Goal: Use online tool/utility: Utilize a website feature to perform a specific function

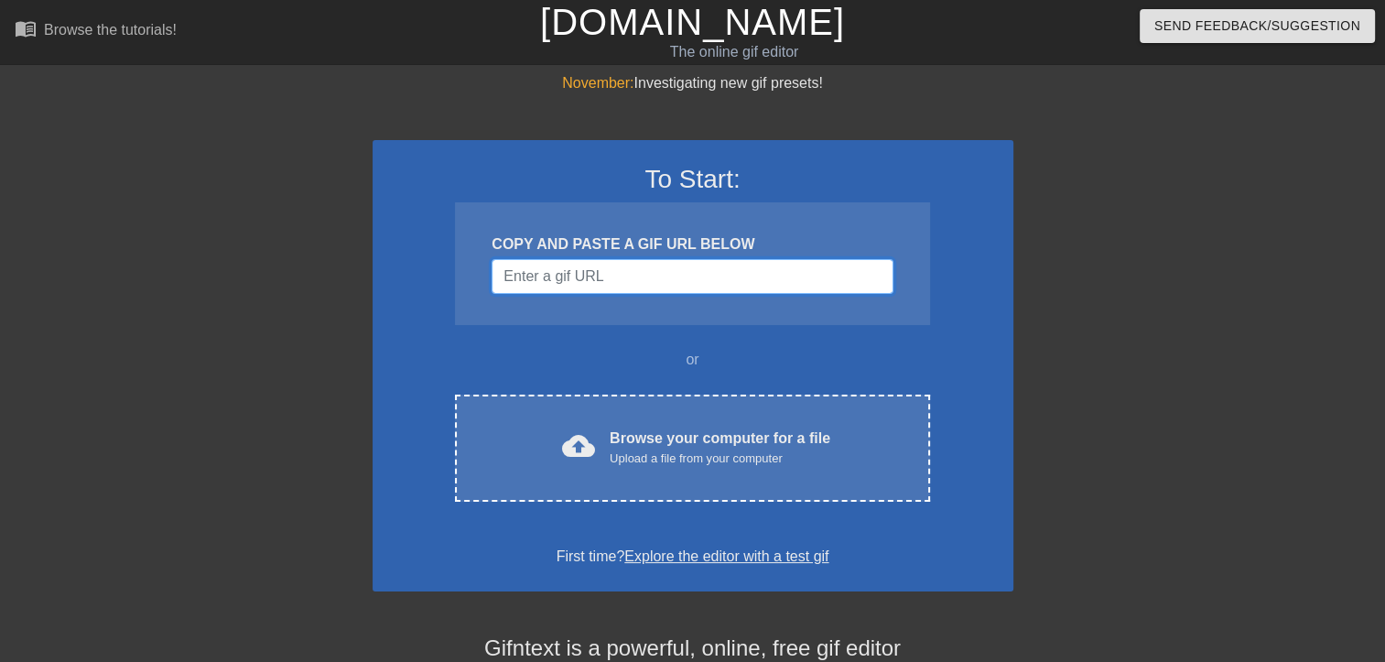
click at [691, 275] on input "Username" at bounding box center [691, 276] width 401 height 35
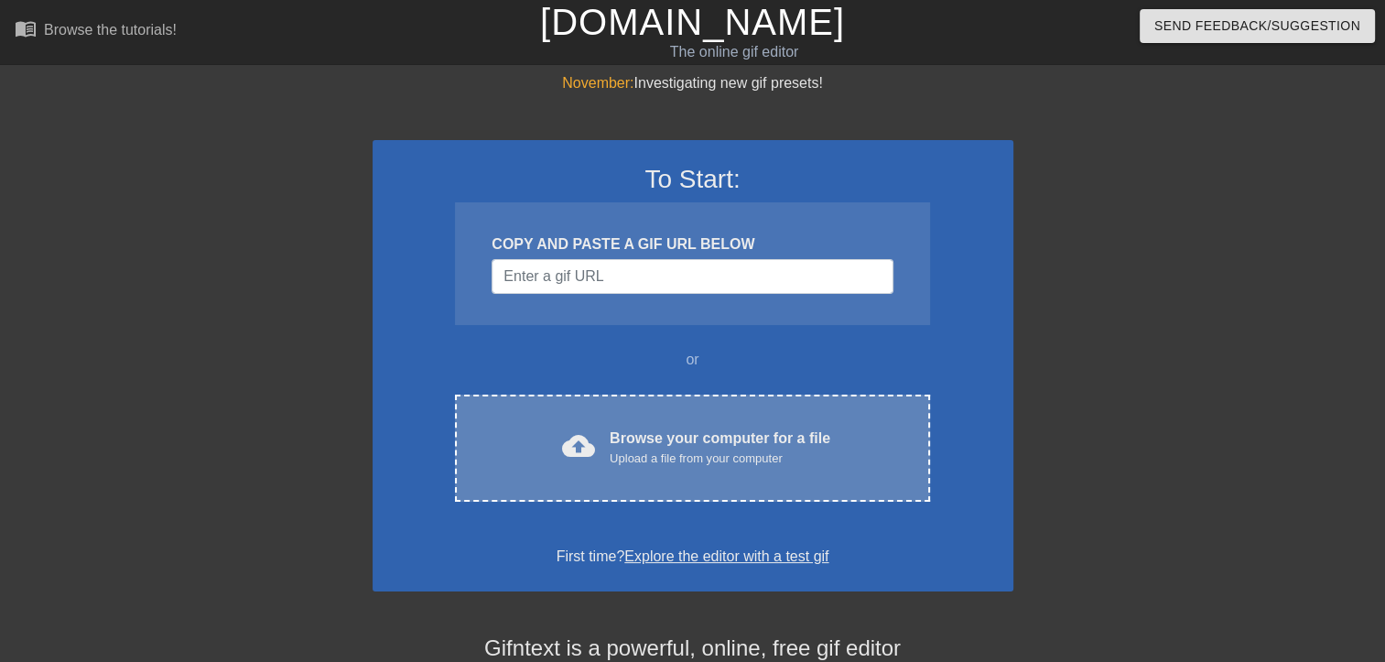
click at [710, 401] on div "cloud_upload Browse your computer for a file Upload a file from your computer C…" at bounding box center [692, 447] width 474 height 107
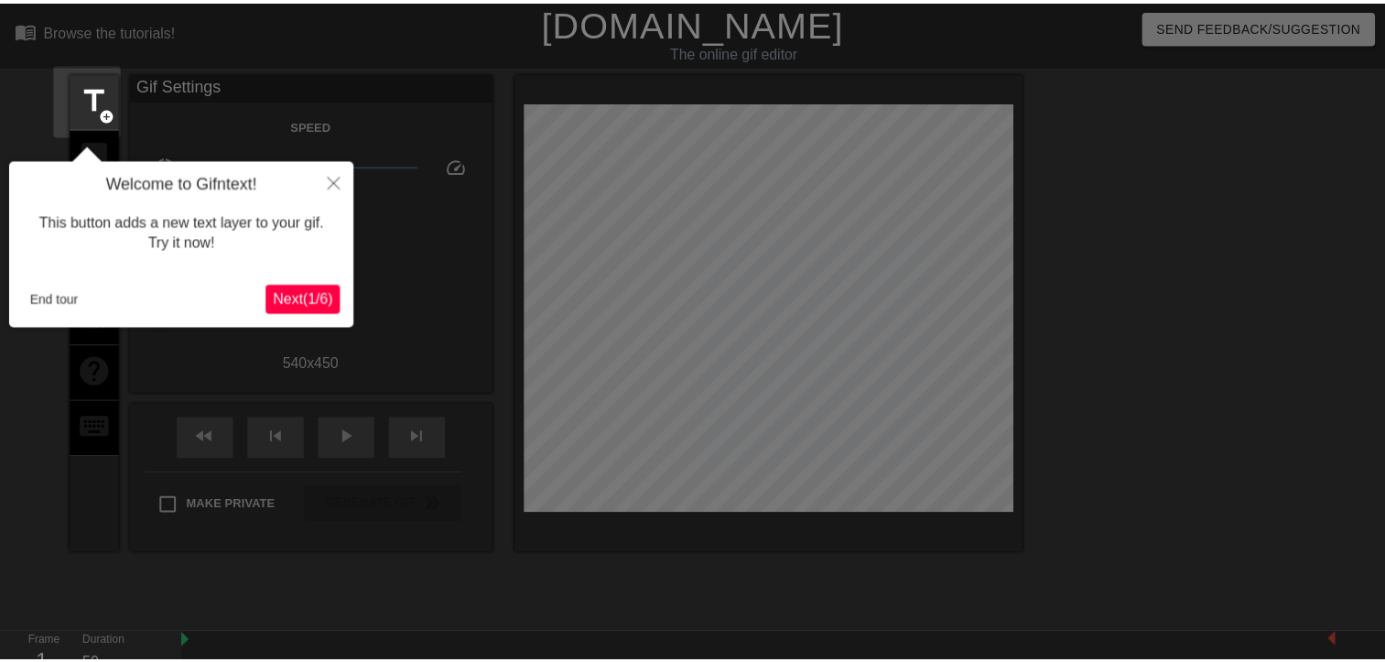
scroll to position [44, 0]
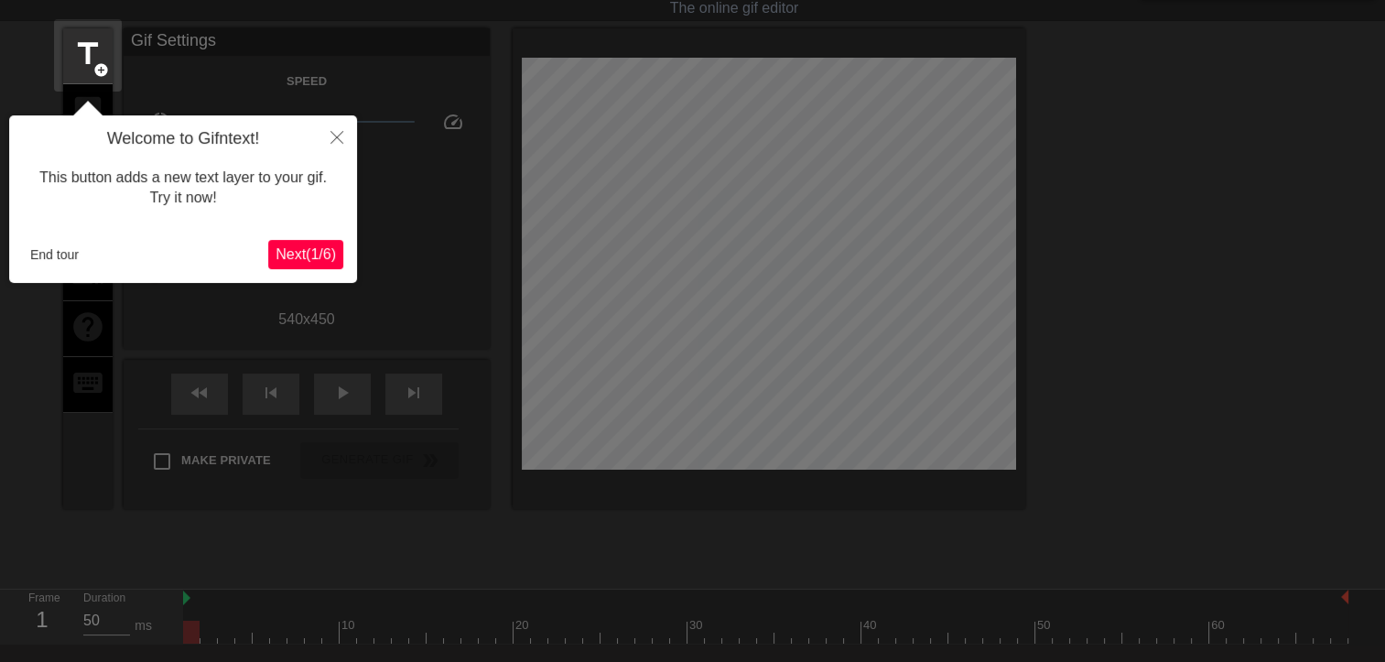
click at [315, 258] on span "Next ( 1 / 6 )" at bounding box center [305, 254] width 60 height 16
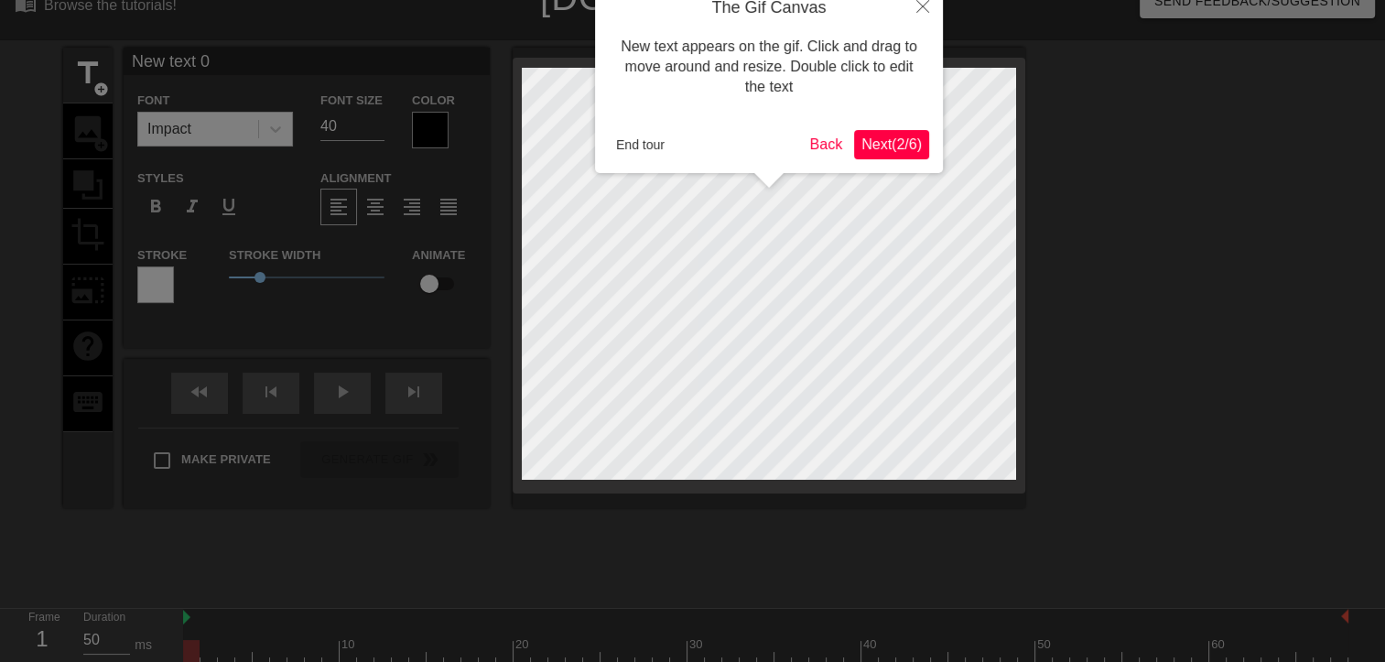
scroll to position [0, 0]
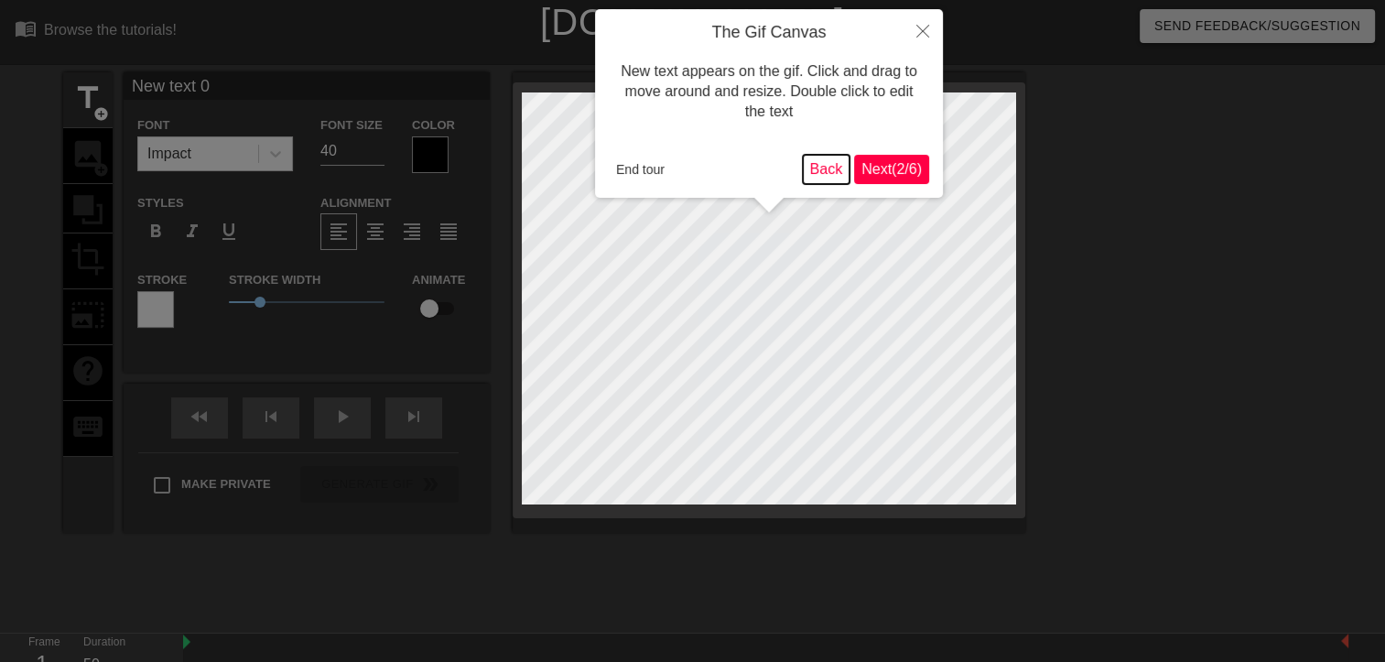
click at [831, 167] on button "Back" at bounding box center [827, 169] width 48 height 29
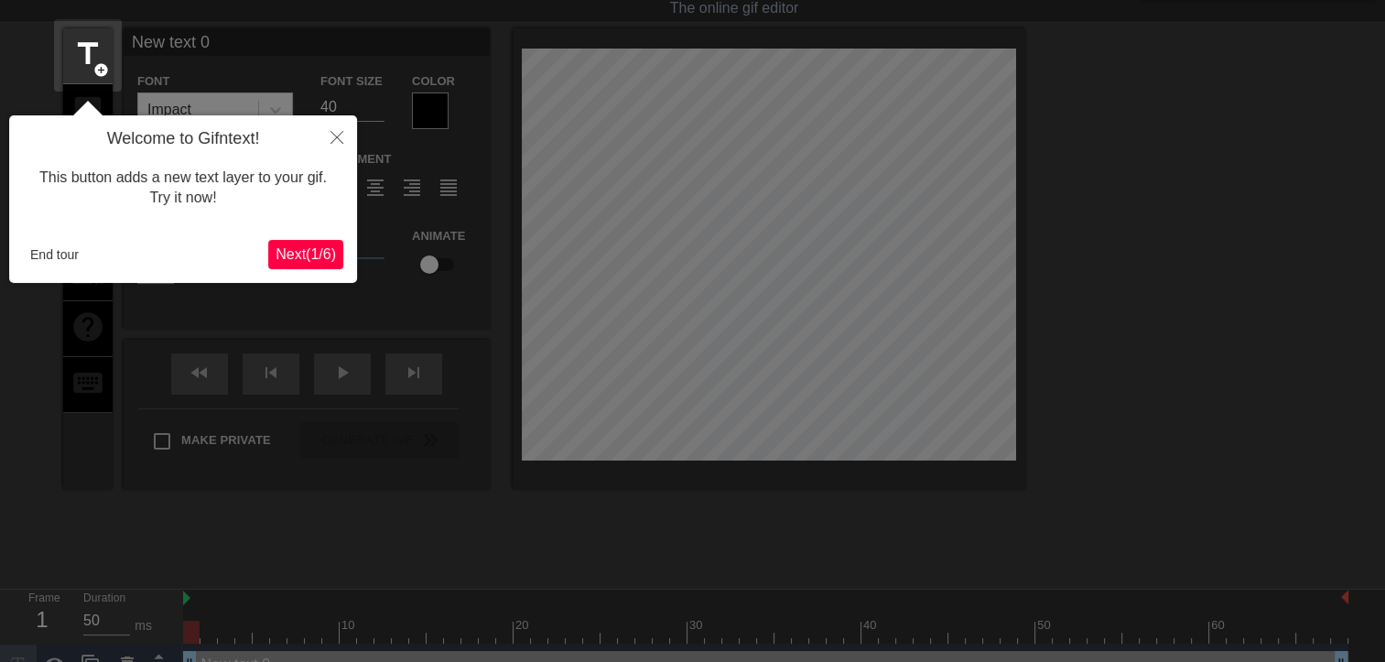
click at [320, 251] on span "Next ( 1 / 6 )" at bounding box center [305, 254] width 60 height 16
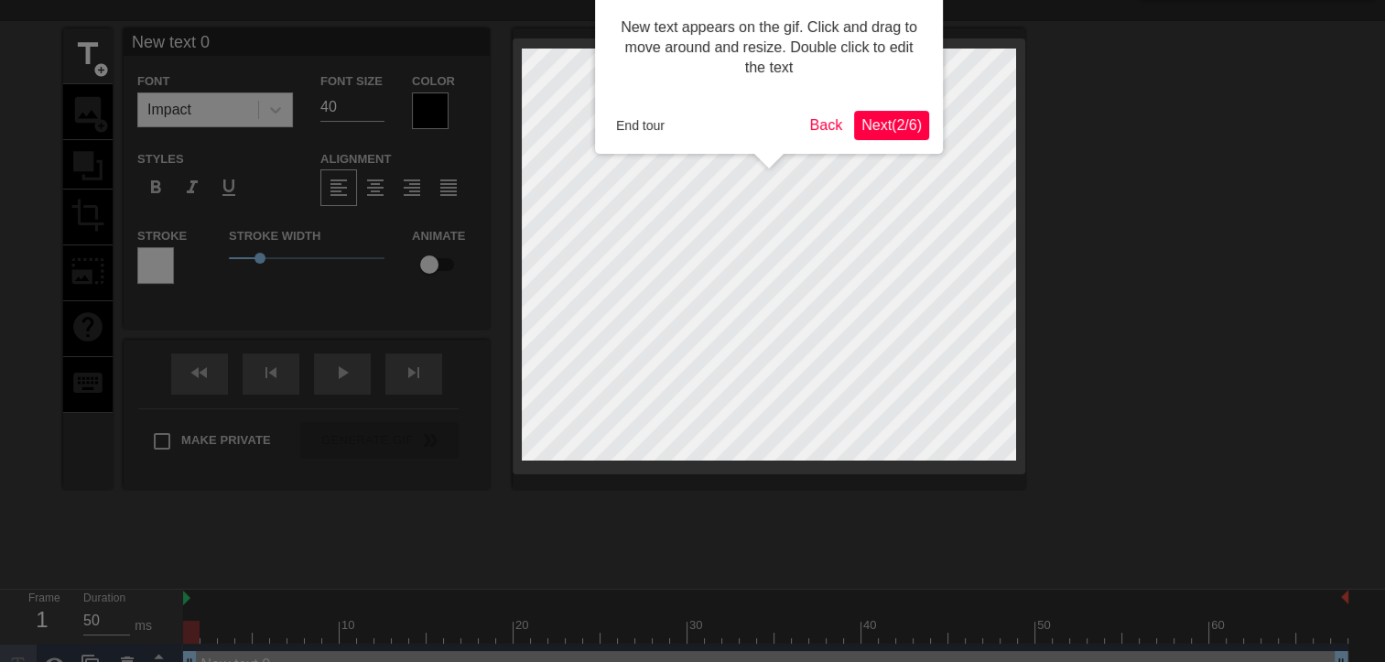
scroll to position [0, 0]
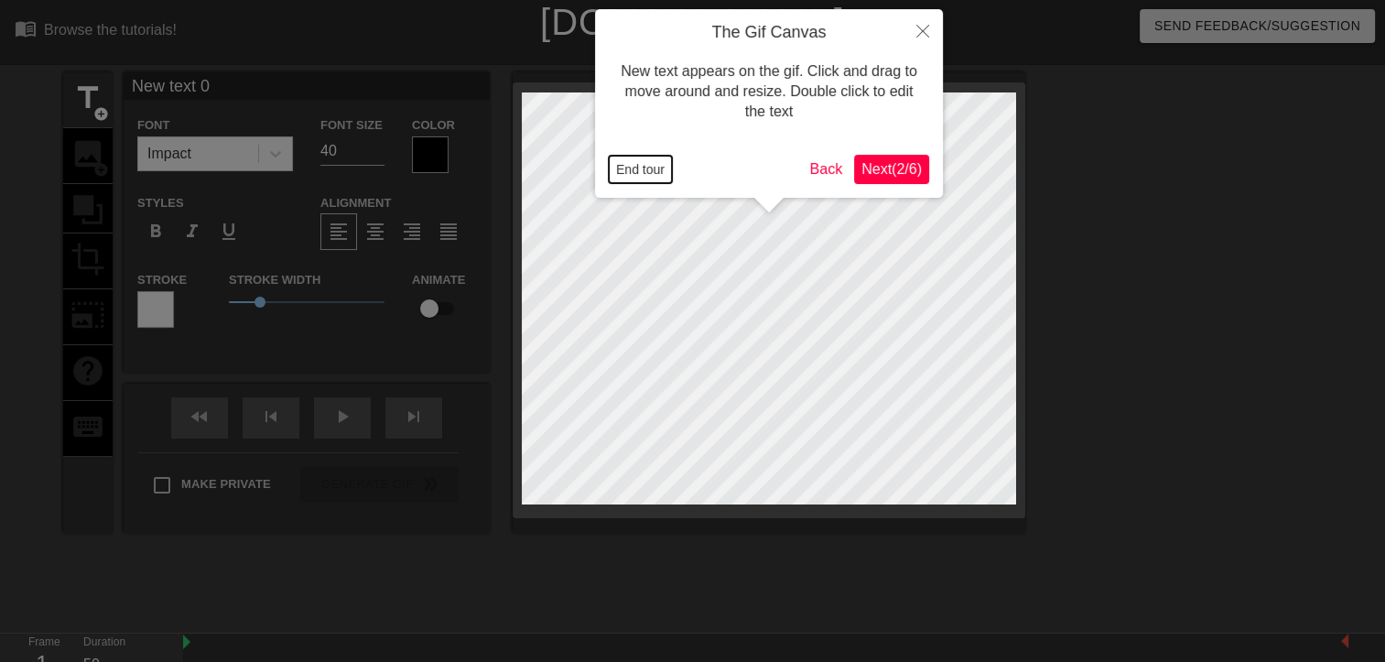
click at [633, 165] on button "End tour" at bounding box center [640, 169] width 63 height 27
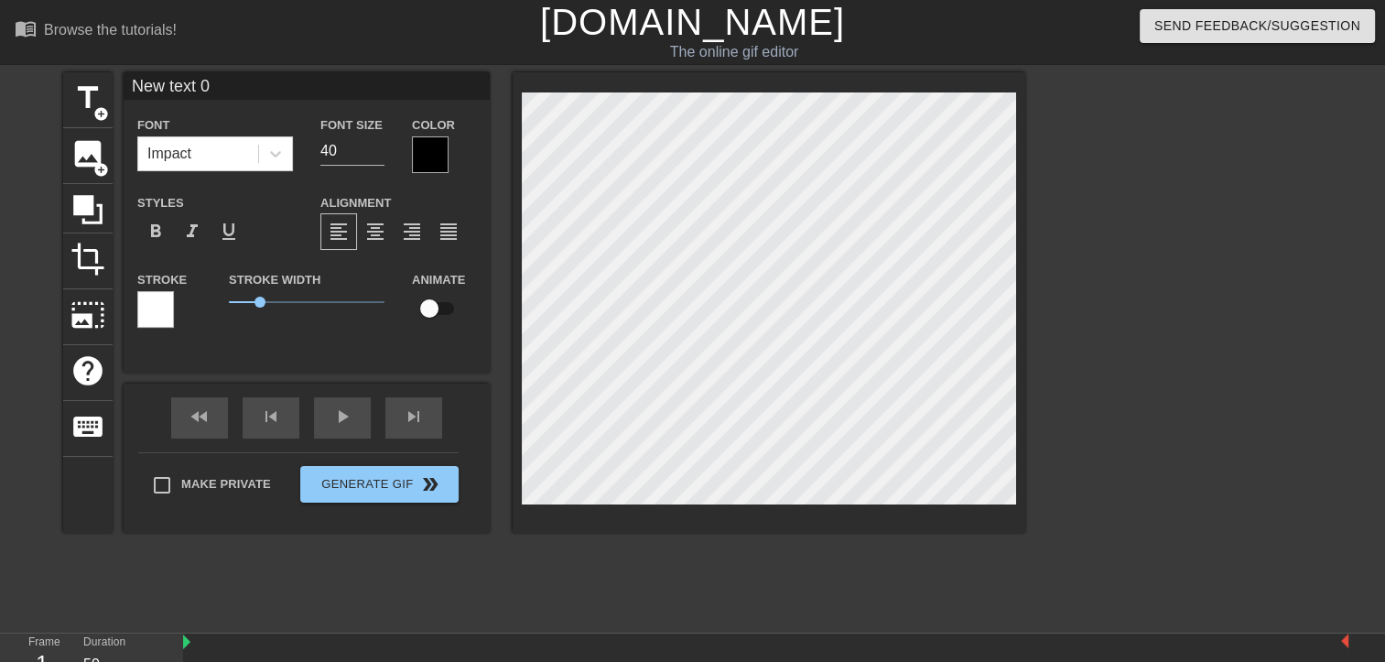
scroll to position [2, 4]
type input "M"
type textarea "M"
type input "Ma"
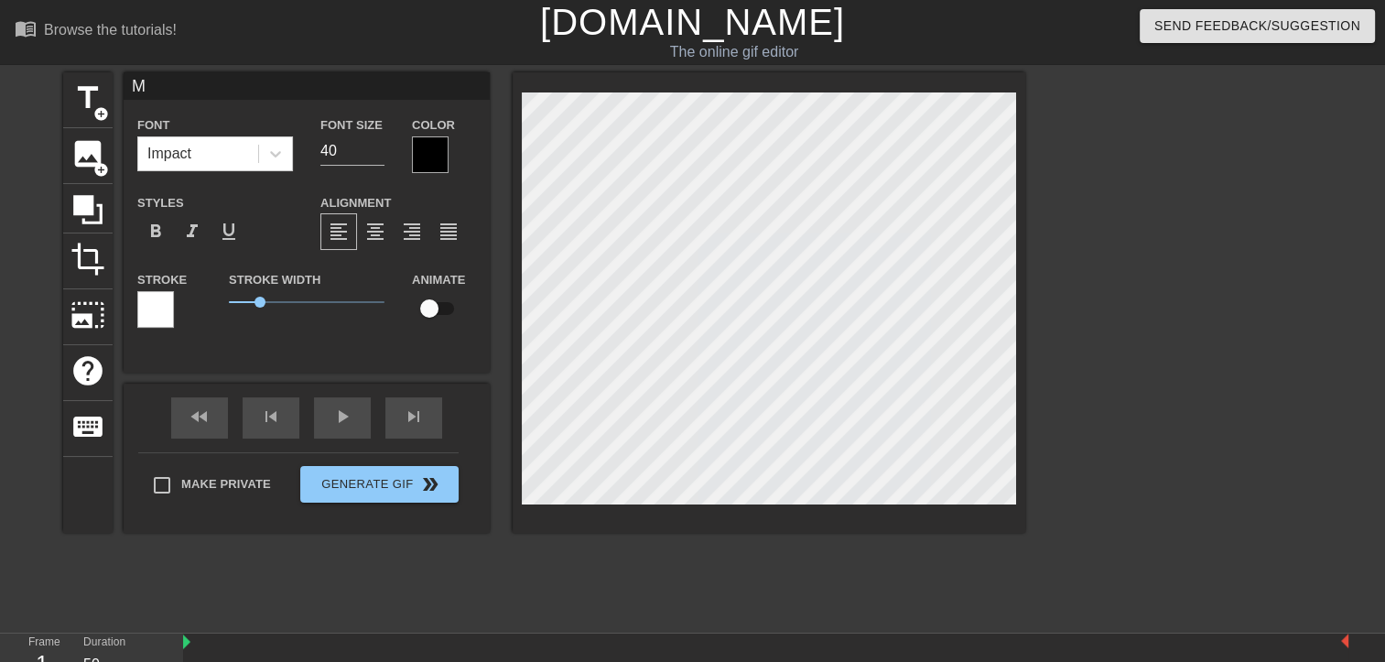
type textarea "Ma"
type input "Mar"
type textarea "Mar"
type input "Mart"
type textarea "Mart"
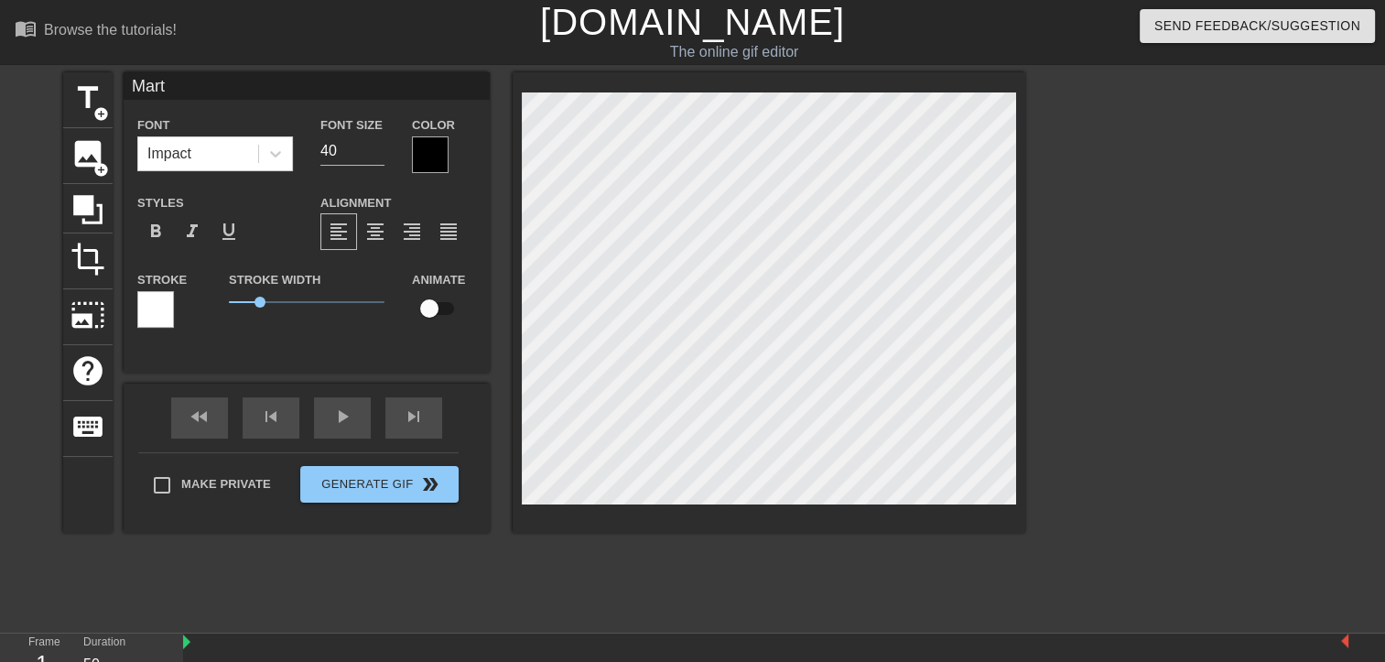
type input "Marti"
type textarea "Marti"
type input "[PERSON_NAME]"
type textarea "[PERSON_NAME]"
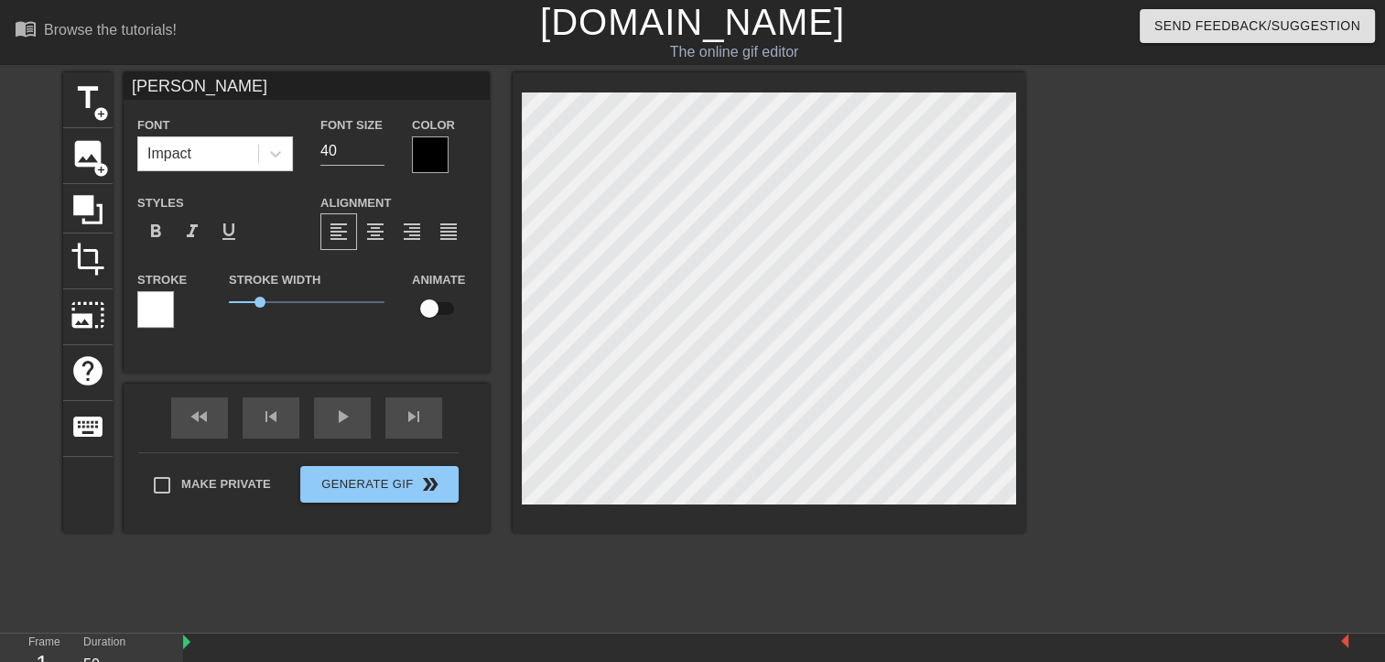
type input "[PERSON_NAME]"
type textarea "[PERSON_NAME]"
type input "[PERSON_NAME] 4"
type textarea "[PERSON_NAME] 4"
type input "Martin 4a"
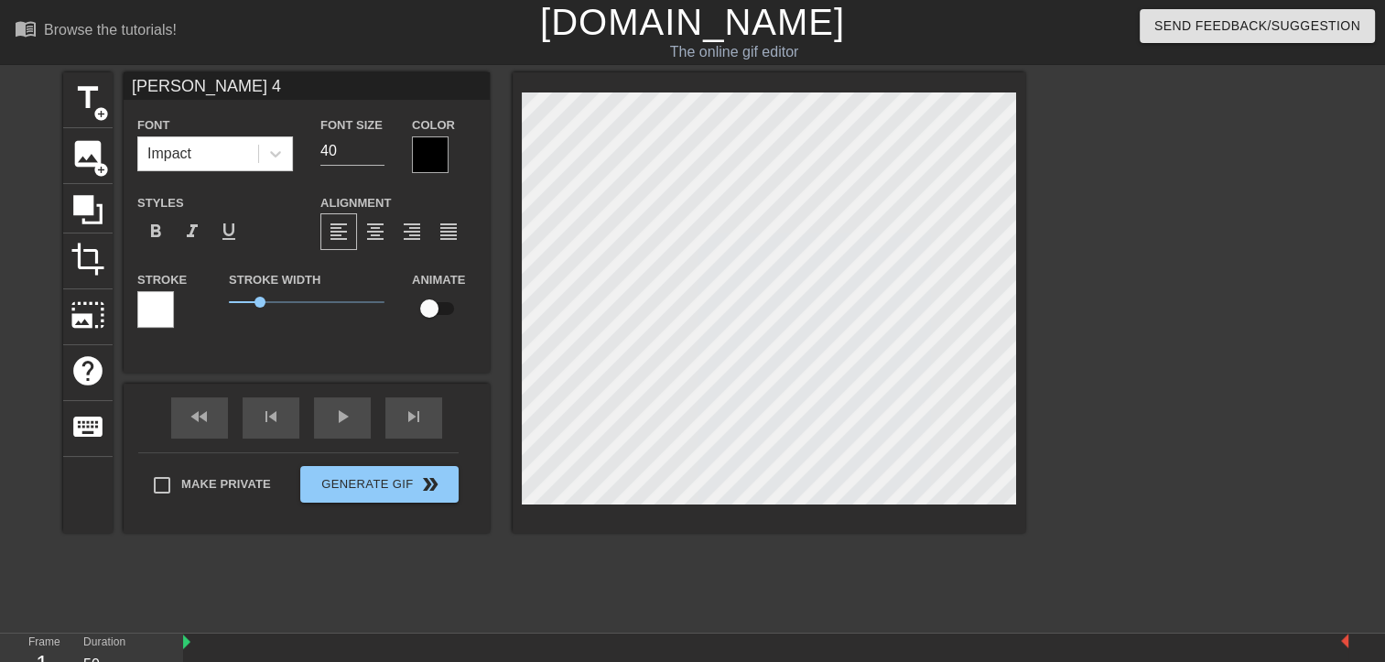
type textarea "Martin 4a"
type input "[PERSON_NAME] 4"
type textarea "[PERSON_NAME] 4"
type input "[PERSON_NAME]"
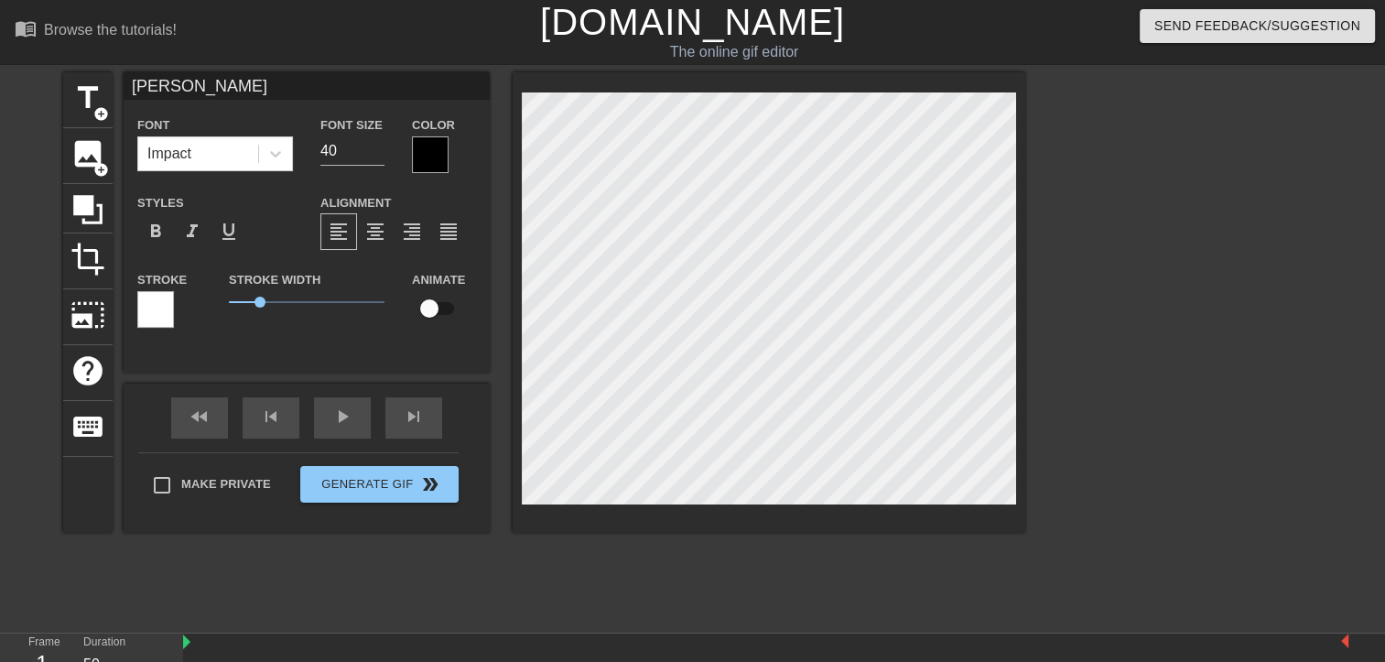
type textarea "[PERSON_NAME]"
type input "[PERSON_NAME]"
type textarea "[PERSON_NAME]"
type input "[PERSON_NAME]"
type textarea "[PERSON_NAME]"
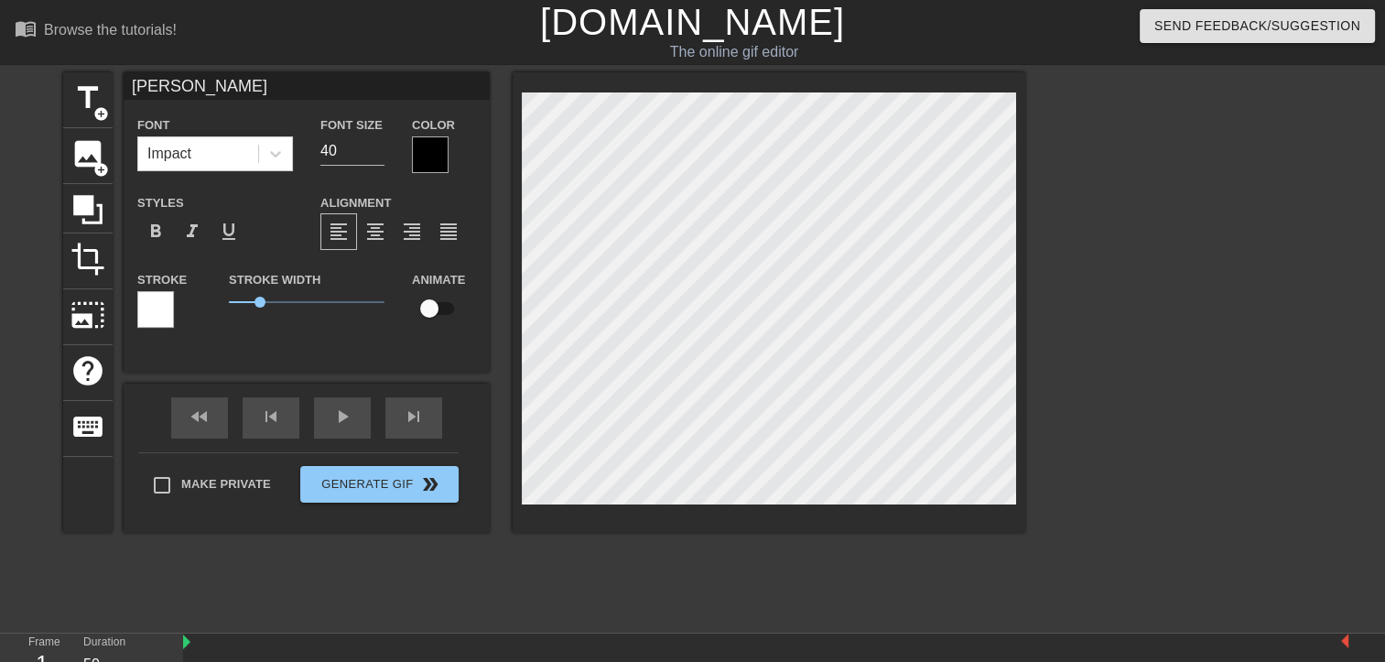
type input "[PERSON_NAME]"
type textarea "[PERSON_NAME]"
type input "[PERSON_NAME]"
type textarea "[PERSON_NAME]"
type input "[PERSON_NAME]"
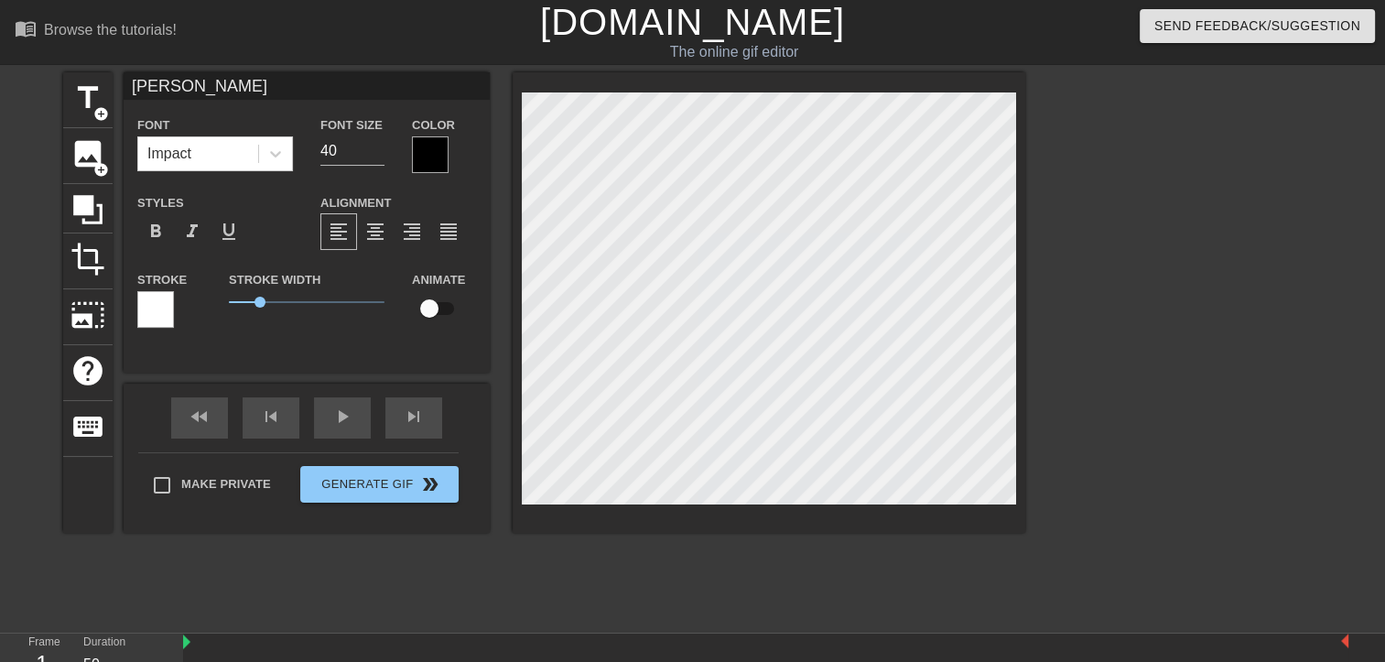
type textarea "[PERSON_NAME]"
type input "[PERSON_NAME]"
type textarea "[PERSON_NAME]"
type input "[PERSON_NAME]"
type textarea "[PERSON_NAME]"
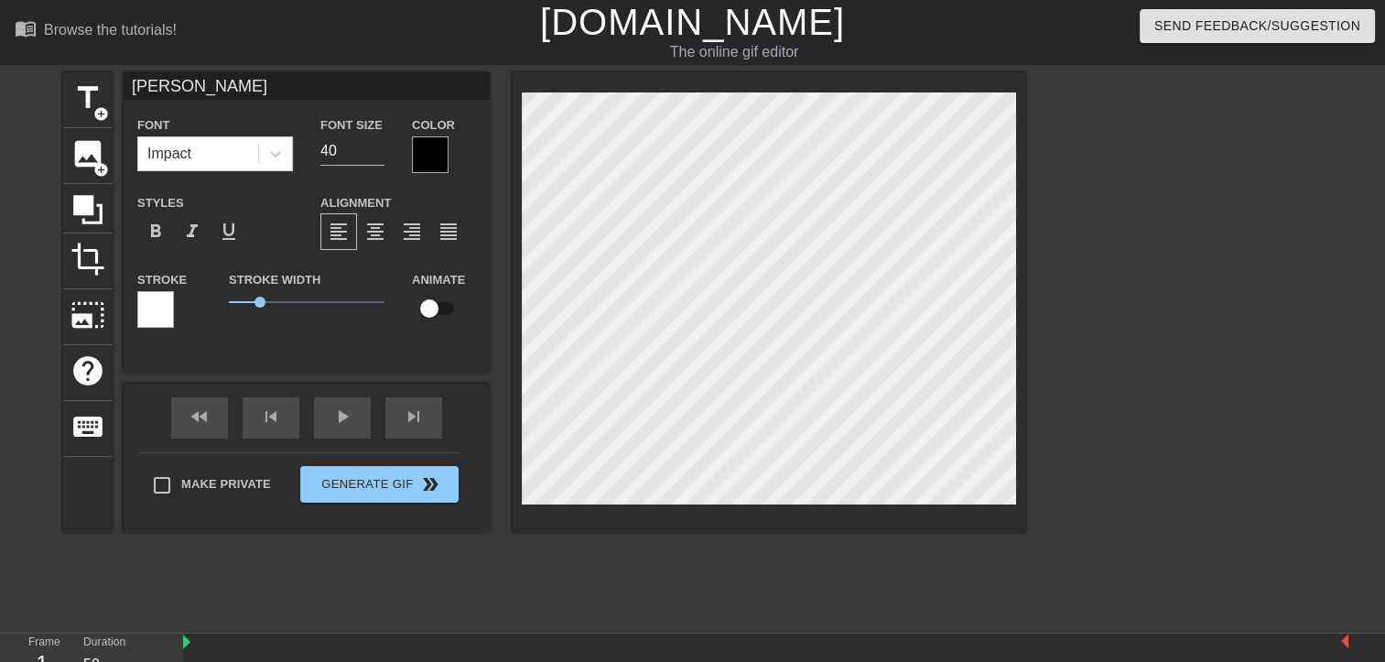
type input "[PERSON_NAME]"
type textarea "[PERSON_NAME]"
type input "[PERSON_NAME] čakajúci n"
type textarea "[PERSON_NAME] čakajúci n"
type input "[PERSON_NAME] čakajúci na"
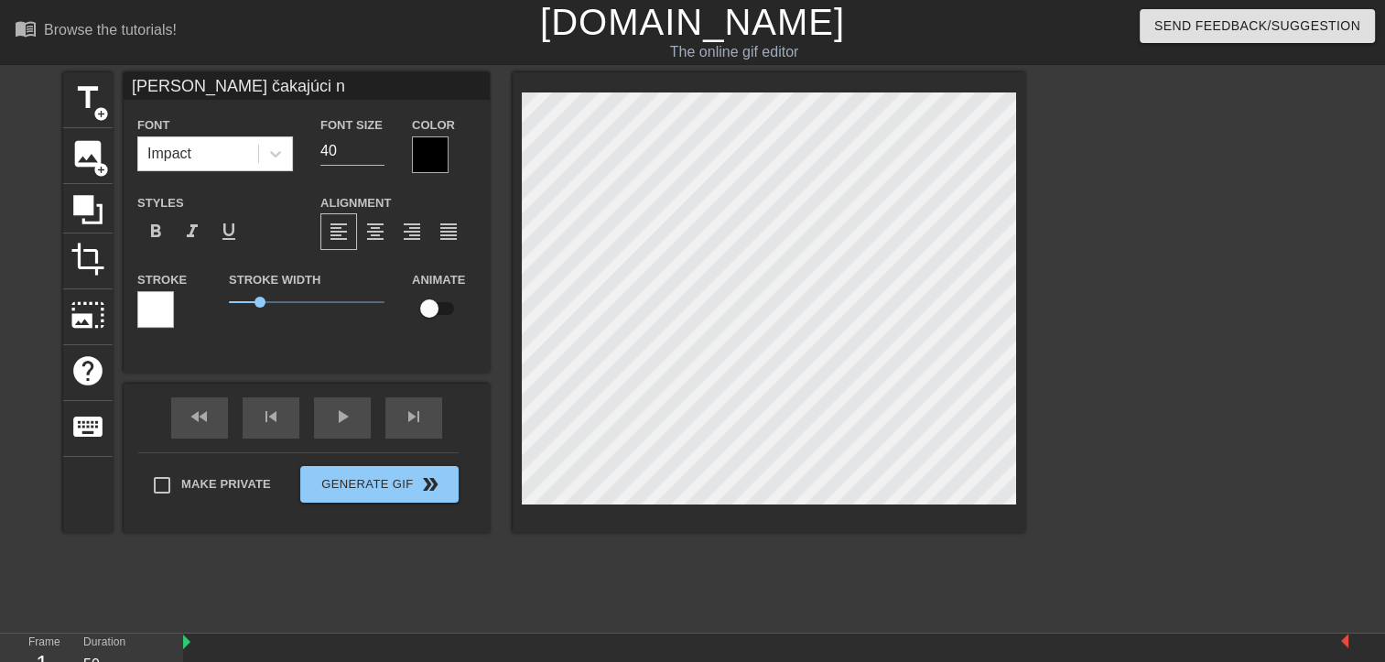
type textarea "[PERSON_NAME] čakajúci na"
type input "[PERSON_NAME] čakajúci na"
type textarea "[PERSON_NAME] čakajúci na"
type input "[PERSON_NAME] čakajúci na d"
type textarea "[PERSON_NAME] čakajúci na d"
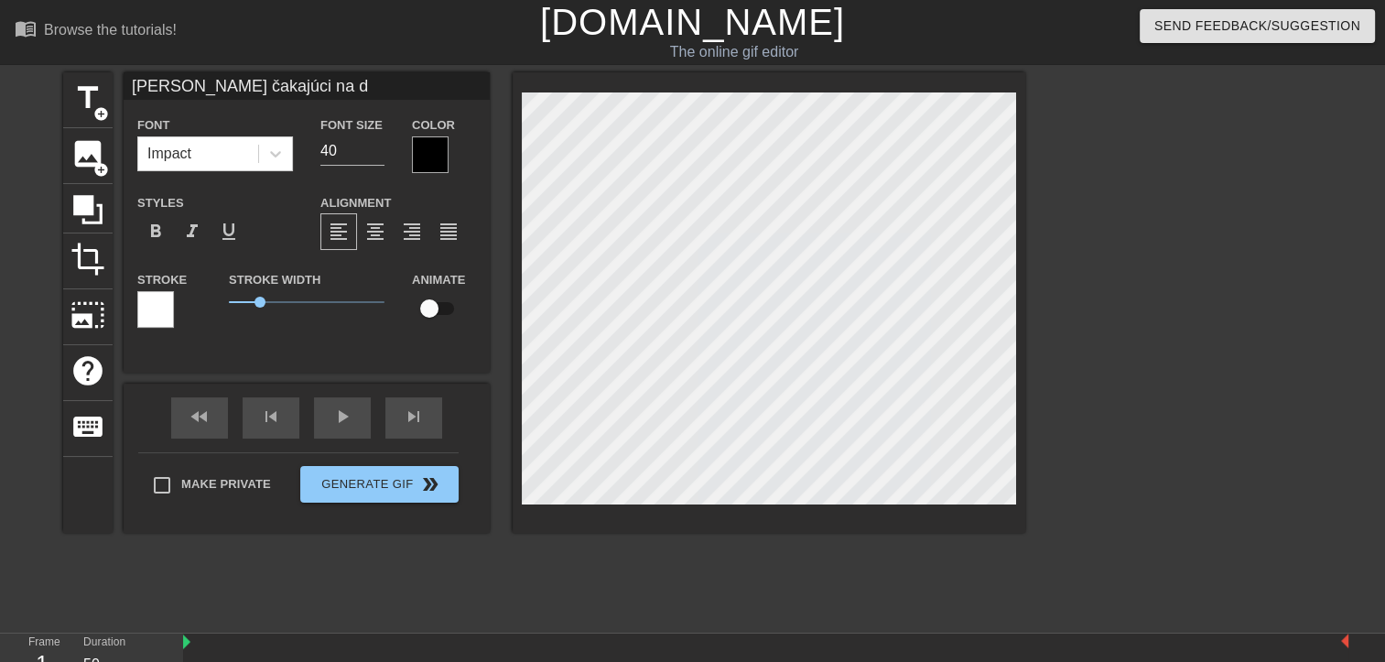
type input "[PERSON_NAME] čakajúci na dr"
type textarea "[PERSON_NAME] čakajúci na dr"
type input "[PERSON_NAME] čakajúci na dru"
type textarea "[PERSON_NAME] čakajúci na dru"
type input "[PERSON_NAME] čakajúci na druh"
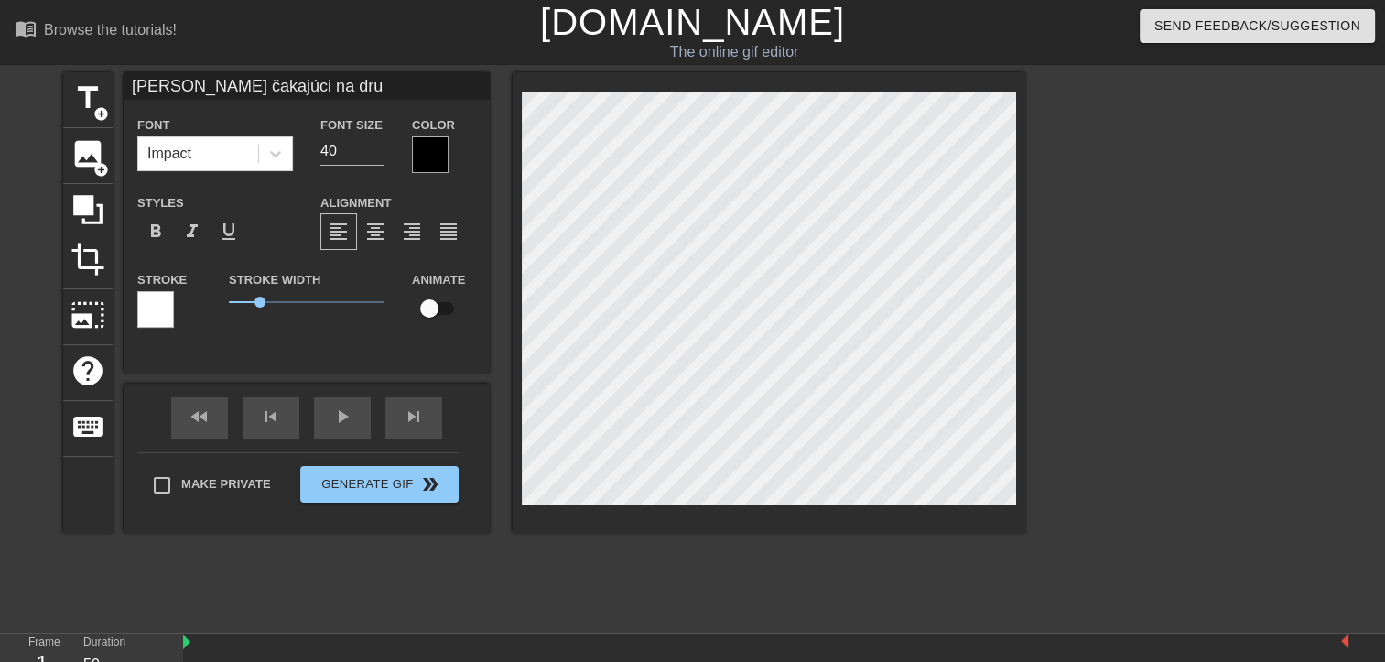
type textarea "[PERSON_NAME] čakajúci na druh"
type input "[PERSON_NAME] čakajúci na druhý"
type textarea "[PERSON_NAME] čakajúci na druhý"
type input "[PERSON_NAME] čakajúci na druhý"
type textarea "[PERSON_NAME] čakajúci na druhý"
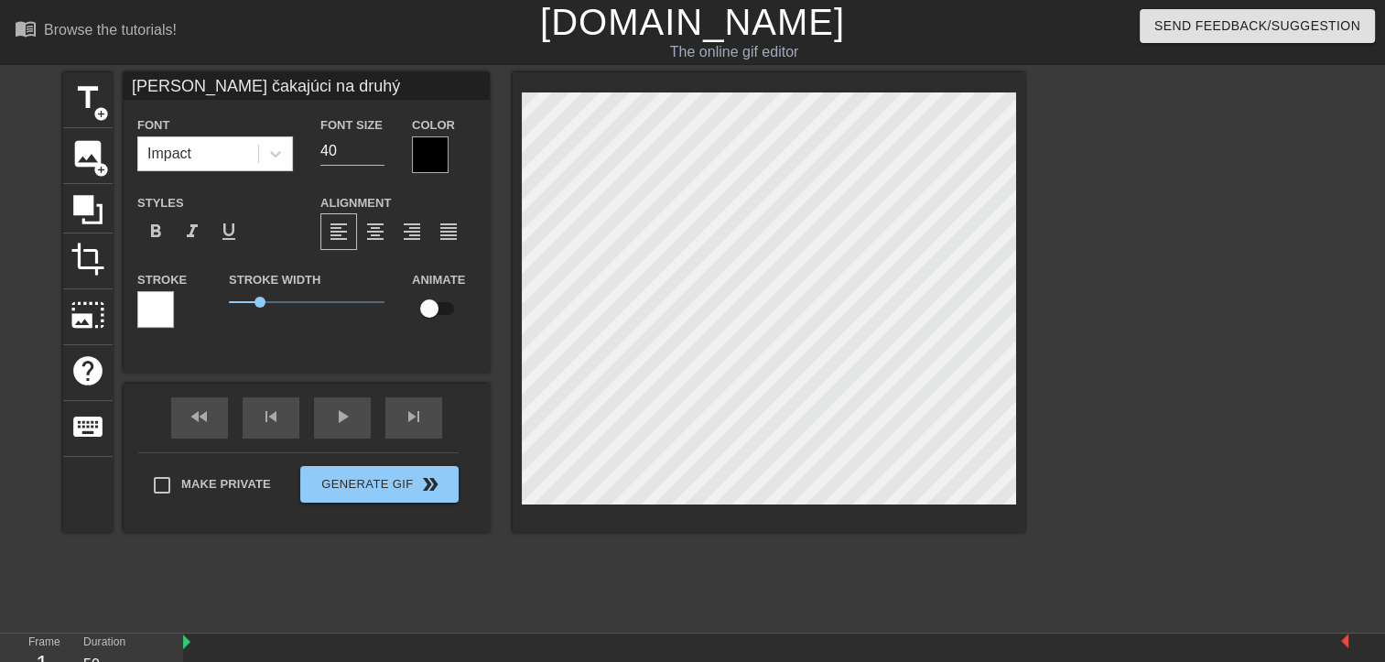
type input "[PERSON_NAME] čakajúci na druhý r"
type textarea "[PERSON_NAME] čakajúci na druhý r"
type input "[PERSON_NAME] čakajúci na druhý ru"
type textarea "[PERSON_NAME] čakajúci na druhý ru"
type input "[PERSON_NAME] čakajúci na druhý run"
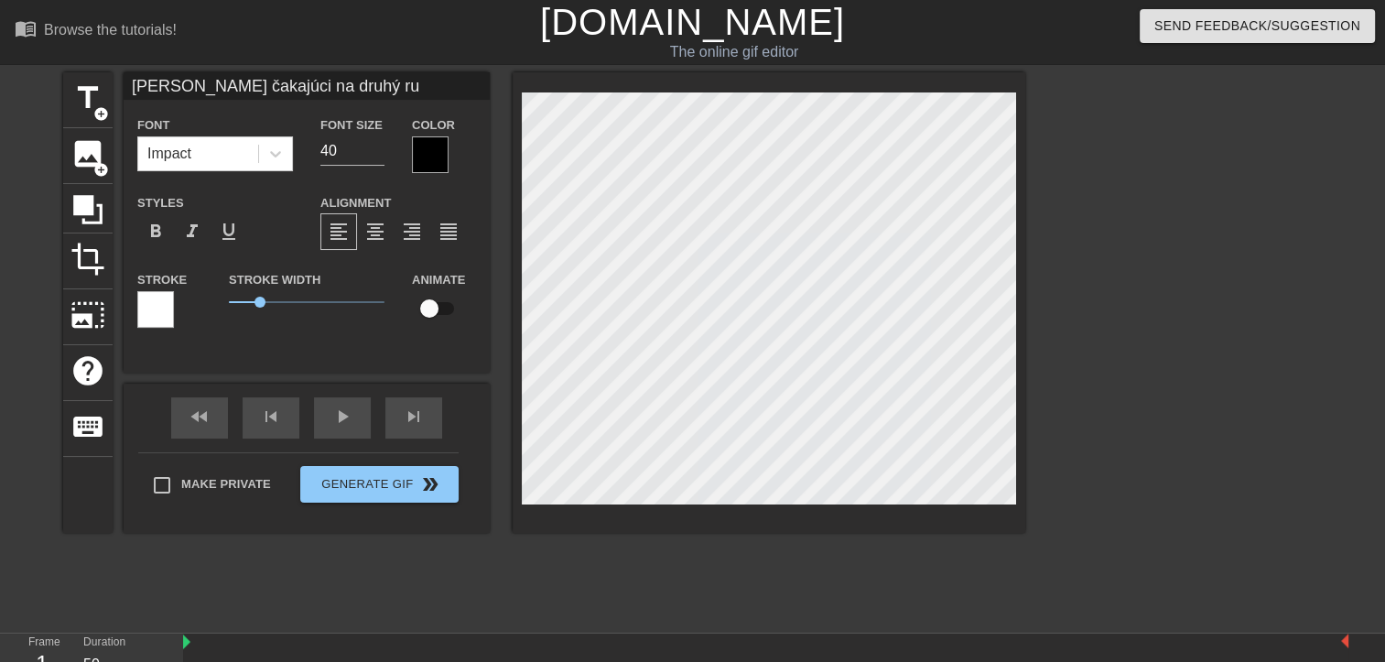
type textarea "[PERSON_NAME] čakajúci na druhý run"
type input "[PERSON_NAME] čakajúci na druhý run,"
type textarea "[PERSON_NAME] čakajúci na druhý run,"
type input "[PERSON_NAME] čakajúci na druhý run,"
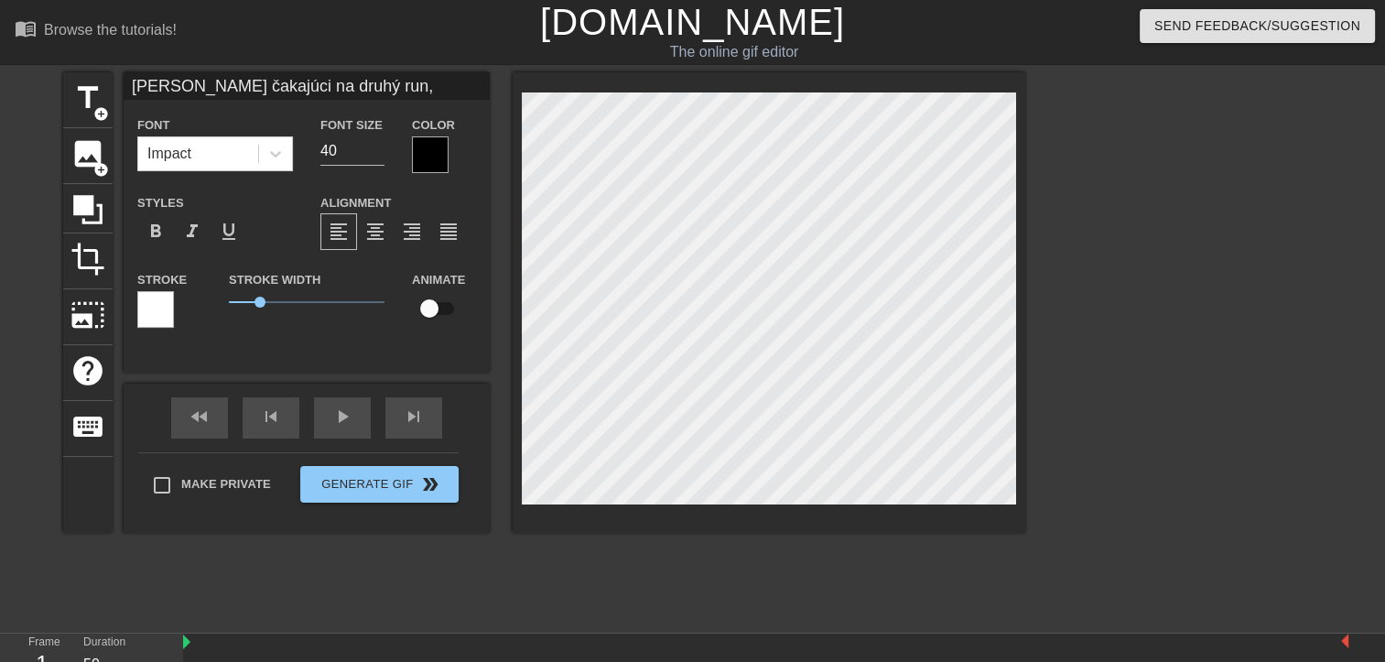
type textarea "[PERSON_NAME] čakajúci na druhý run,"
type input "[PERSON_NAME] čakajúci na druhý run, p"
type textarea "[PERSON_NAME] čakajúci na druhý run, p"
type input "[PERSON_NAME] čakajúci na druhý run, pr"
type textarea "[PERSON_NAME] čakajúci na druhý run, pr"
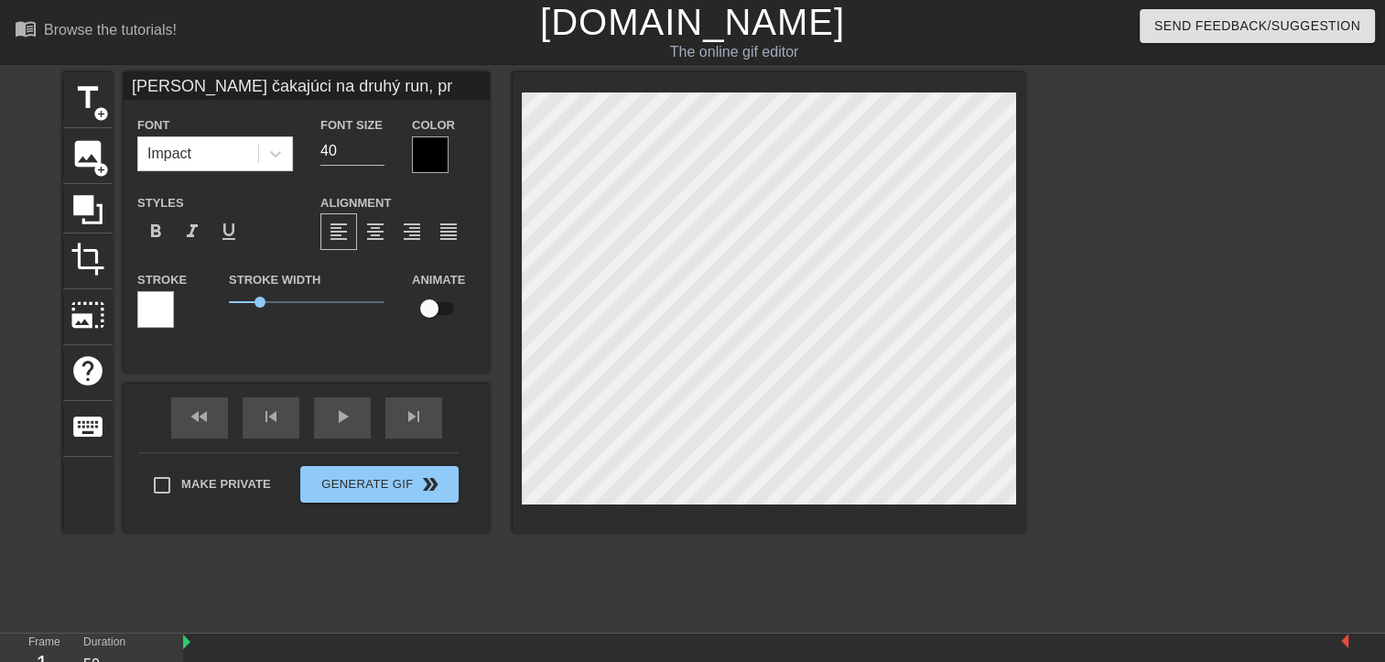
type input "[PERSON_NAME] čakajúci na druhý run, pre"
type textarea "[PERSON_NAME] čakajúci na druhý run, pre"
type input "[PERSON_NAME] čakajúci na druhý run, pret"
type textarea "[PERSON_NAME] čakajúci na druhý run, preto"
type input "[PERSON_NAME] čakajúci na druhý run, pretož"
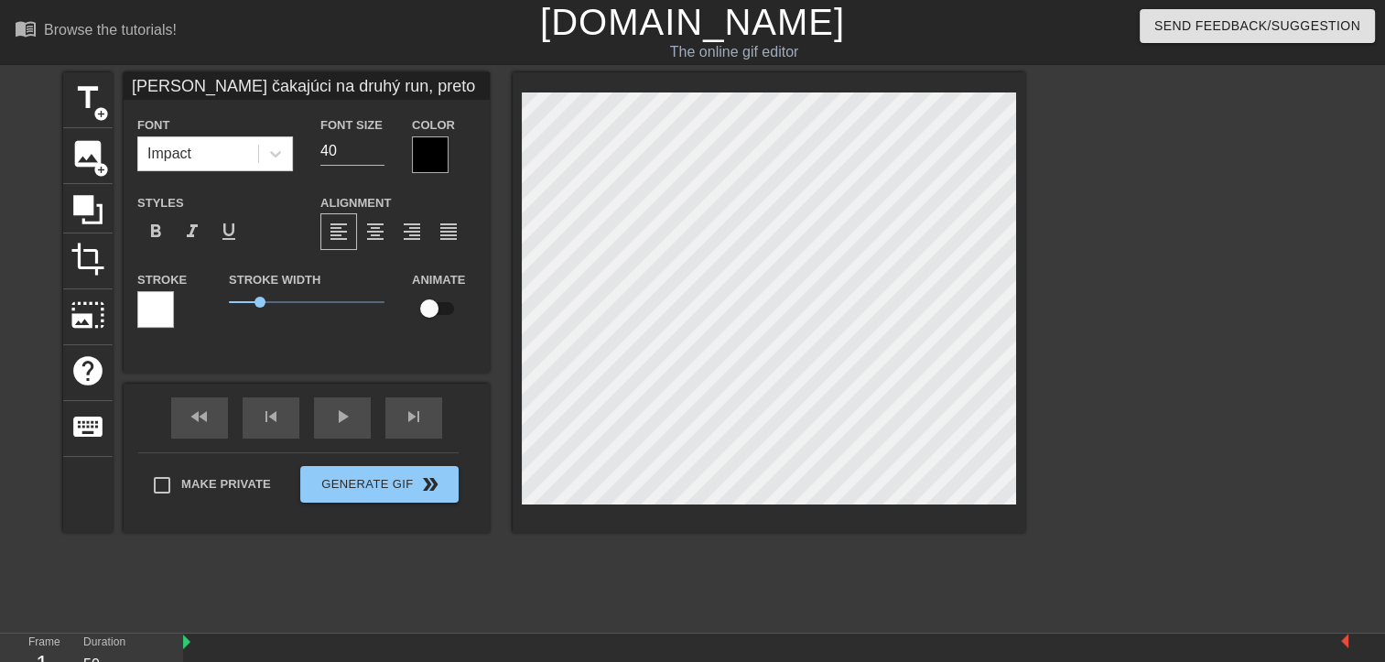
type textarea "[PERSON_NAME] čakajúci na druhý run, pretož"
type input "[PERSON_NAME] čakajúci na druhý run, pretože"
type textarea "[PERSON_NAME] čakajúci na druhý run, pretože"
type input "[PERSON_NAME] čakajúci na druhý run, pretože"
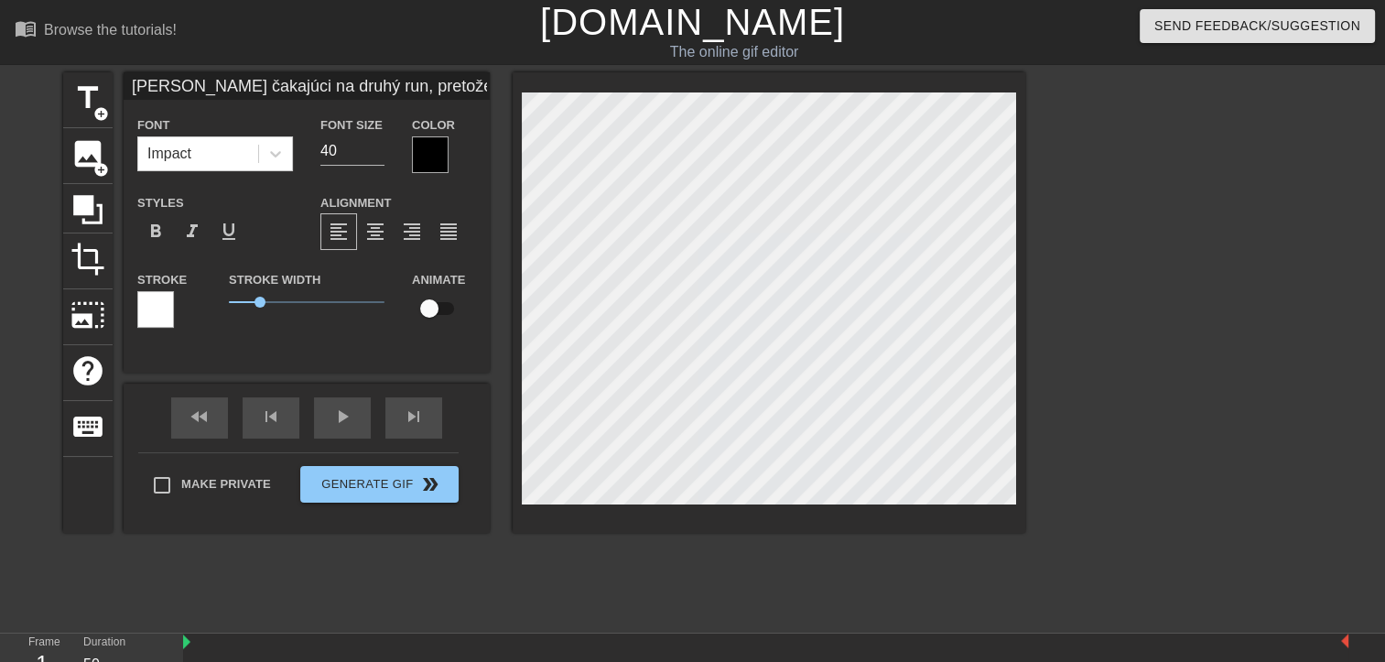
type textarea "[PERSON_NAME] čakajúci na druhý run, pretože"
type input "[PERSON_NAME] čakajúci na druhý run, pretože"
type textarea "[PERSON_NAME] čakajúci na druhý run, pretože"
type input "[PERSON_NAME] čakajúci na druhý run, pretože"
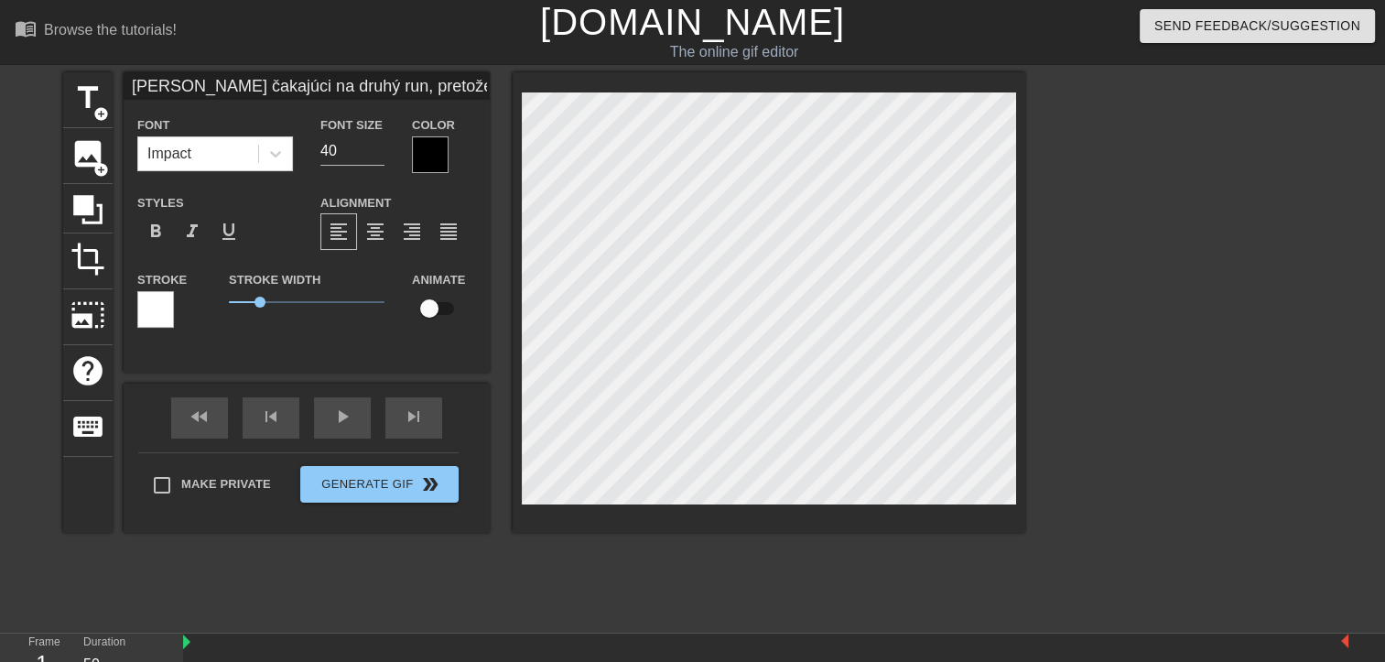
type textarea "[PERSON_NAME] čakajúci na druhý run, pretože"
type input "[PERSON_NAME] čakajúci na druhý run, pretože p"
type textarea "[PERSON_NAME] čakajúci na druhý run, pretože p"
type input "[PERSON_NAME] čakajúci na druhý run, pretože pr"
type textarea "[PERSON_NAME] čakajúci na druhý run, pretože pr"
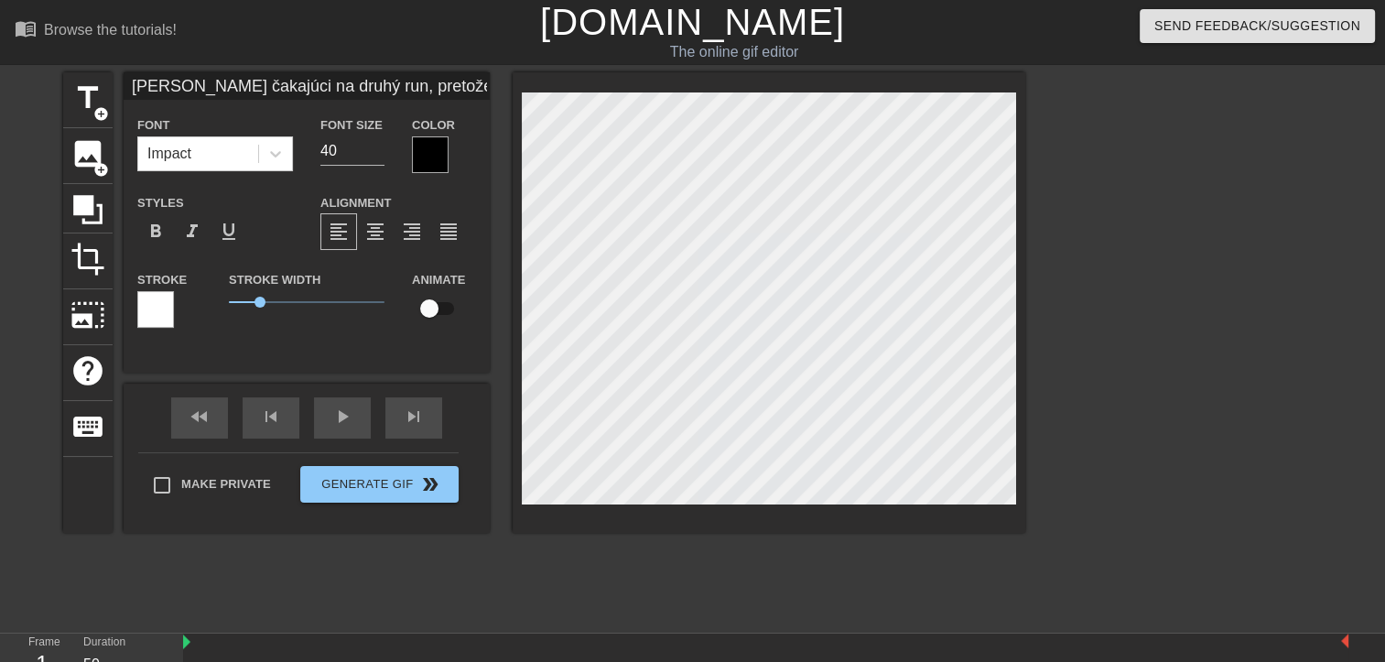
type input "[PERSON_NAME] čakajúci na druhý run, pretože prv"
type textarea "[PERSON_NAME] čakajúci na druhý run, pretože prv"
type input "[PERSON_NAME] čakajúci na druhý run, pretože prvý"
type textarea "[PERSON_NAME] čakajúci na druhý run, pretože prvý"
type input "[PERSON_NAME] čakajúci na druhý run, pretože prvý"
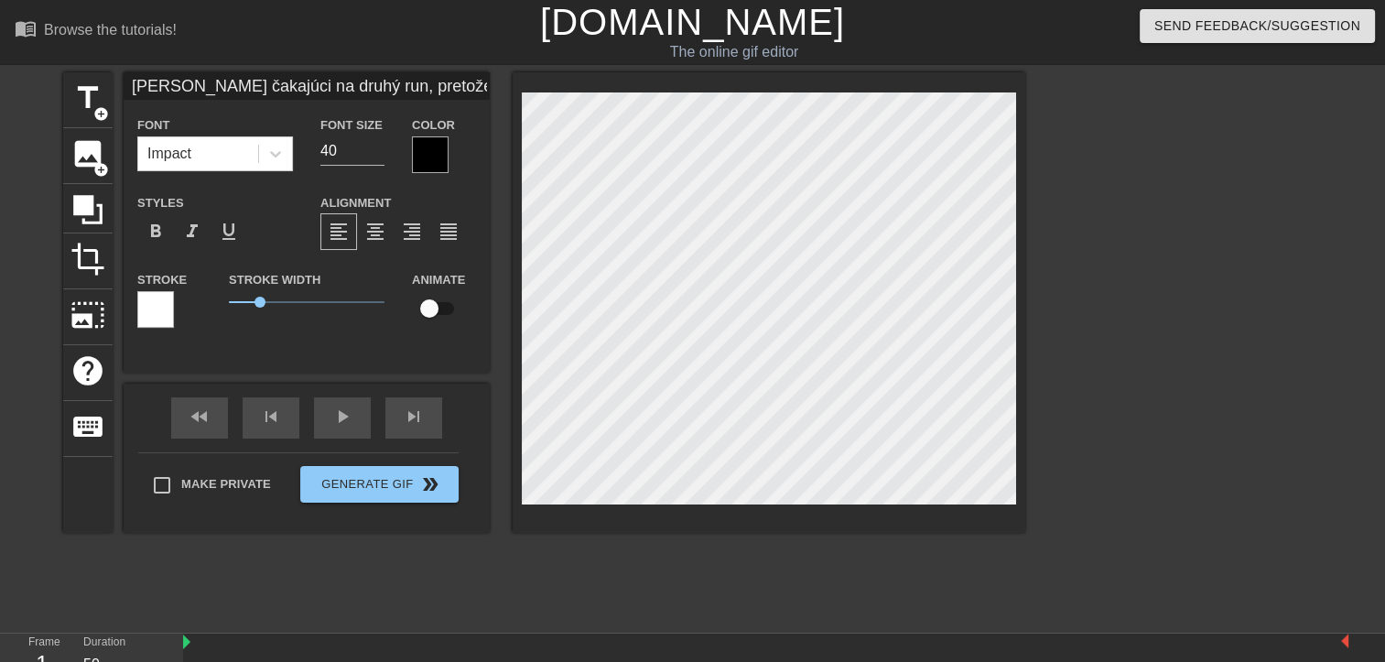
type textarea "[PERSON_NAME] čakajúci na druhý run, pretože prvý"
type input "[PERSON_NAME] čakajúci na druhý run, pretože prvý p"
type textarea "[PERSON_NAME] čakajúci na druhý run, pretože prvý p"
type input "[PERSON_NAME] čakajúci na druhý run, pretože prvý pr"
type textarea "[PERSON_NAME] čakajúci na druhý run, pretože prvý pr"
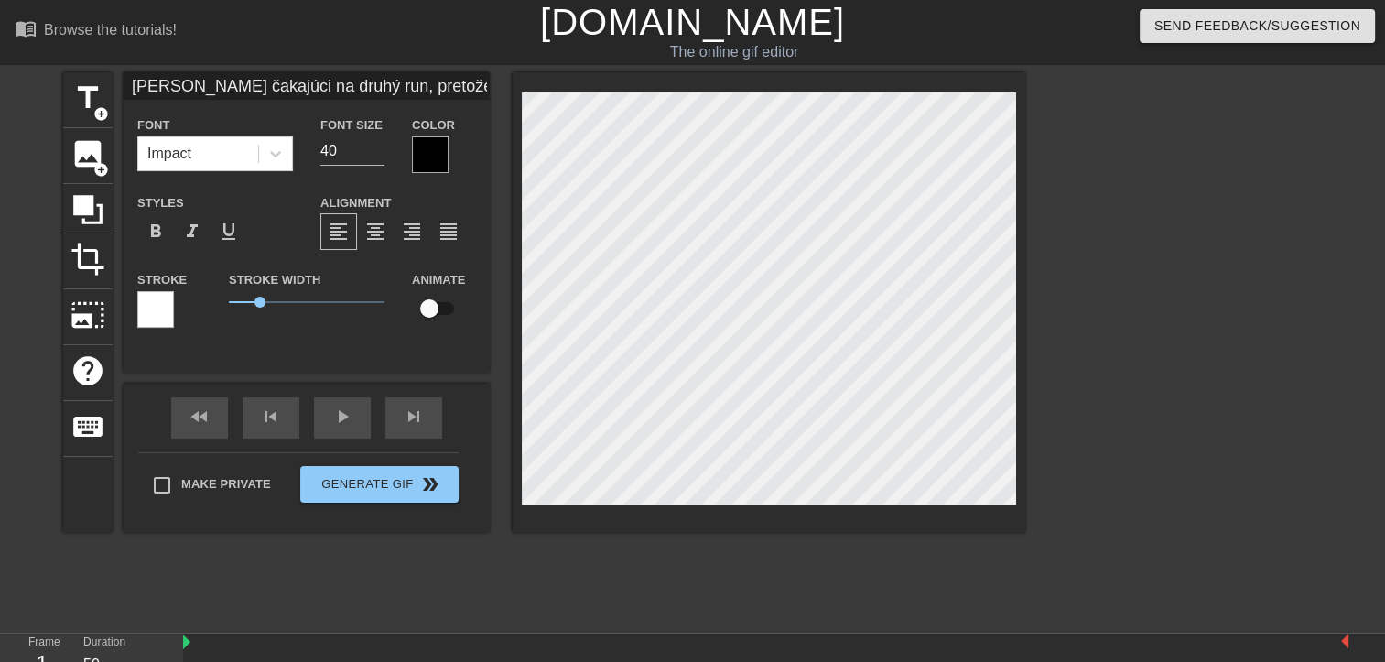
type input "[PERSON_NAME] čakajúci na druhý run, pretože prvý pre"
type textarea "[PERSON_NAME] čakajúci na druhý run, pretože prvý pre"
type input "[PERSON_NAME] čakajúci na druhý run, pretože prvý preš"
type textarea "[PERSON_NAME] čakajúci na druhý run, pretože prvý preš"
type input "[PERSON_NAME] čakajúci na druhý run, pretože prvý preši"
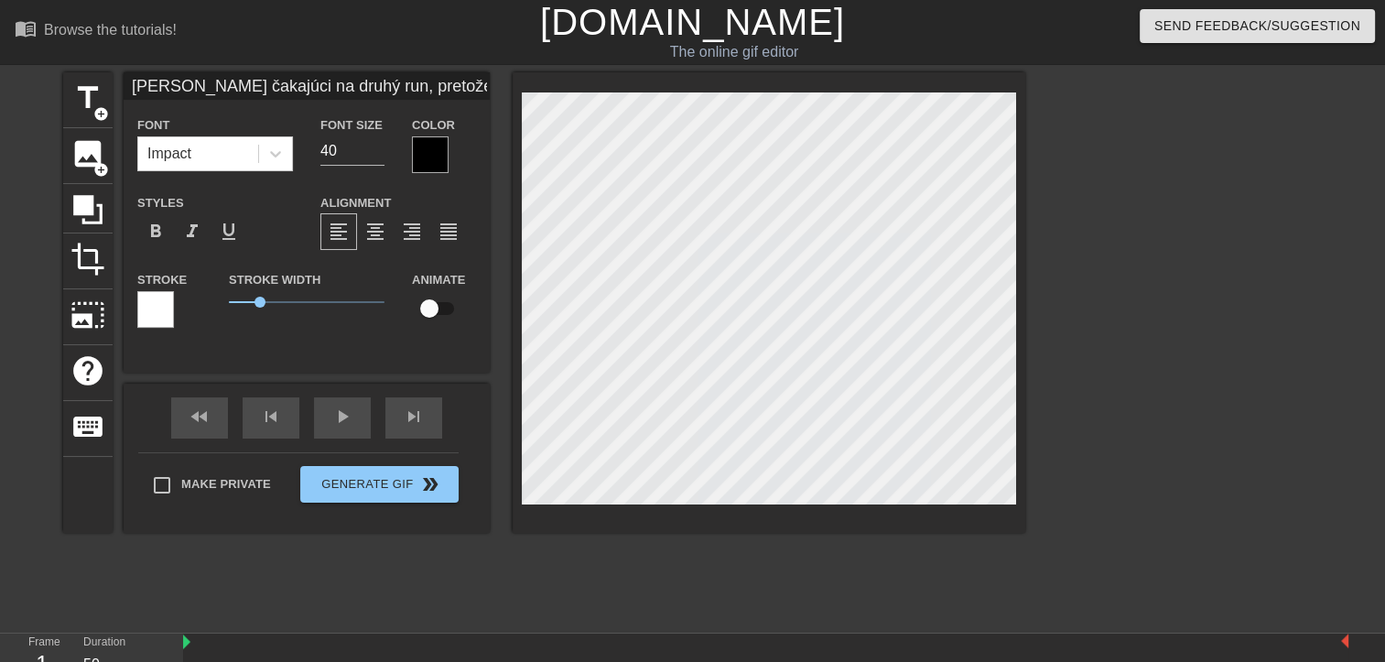
type textarea "[PERSON_NAME] čakajúci na druhý run, pretože prvý preši"
type input "[PERSON_NAME] čakajúci na druhý run, pretože prvý prešie"
type textarea "[PERSON_NAME] čakajúci na druhý run, pretože prvý prešie"
type input "[PERSON_NAME] čakajúci na druhý run, pretože prvý prešiel"
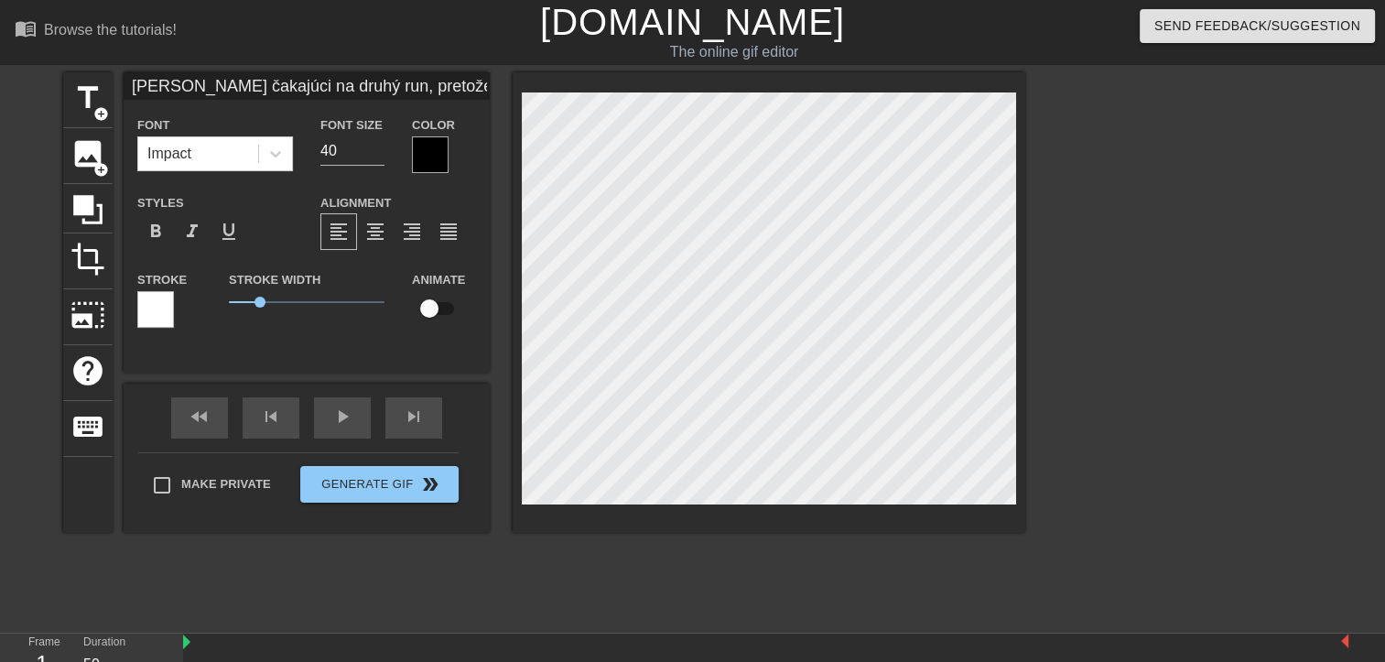
type textarea "[PERSON_NAME] čakajúci na druhý run, pretože prvý prešiel"
type input "[PERSON_NAME] čakajúci na druhý run, pretože prvý prešiel"
type textarea "[PERSON_NAME] čakajúci na druhý run, pretože prvý prešiel"
type input "[PERSON_NAME] čakajúci na druhý run, pretože prvý prešiel b"
type textarea "[PERSON_NAME] čakajúci na druhý run, pretože prvý prešiel b"
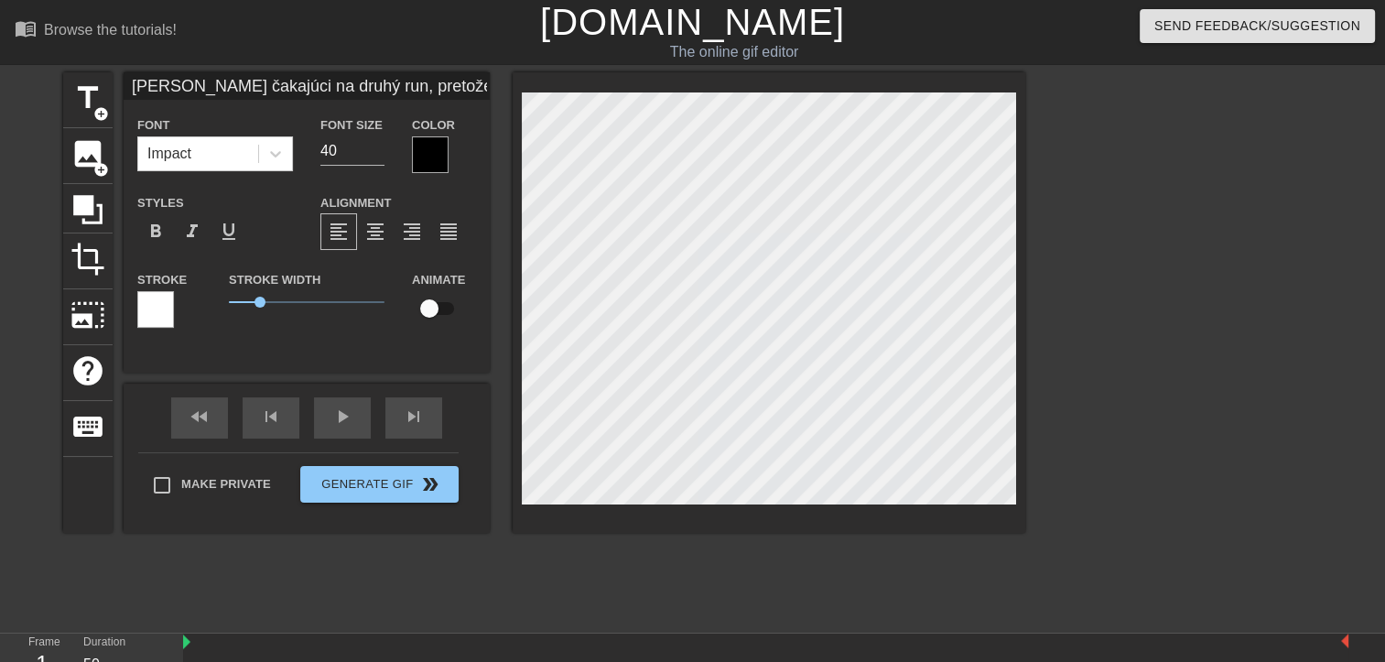
type input "[PERSON_NAME] čakajúci na druhý run, pretože prvý prešiel be"
type textarea "[PERSON_NAME] čakajúci na druhý run, pretože prvý prešiel be"
type input "[PERSON_NAME] čakajúci na druhý run, pretože prvý prešiel bey"
type textarea "[PERSON_NAME] čakajúci na druhý run, pretože prvý prešiel bey"
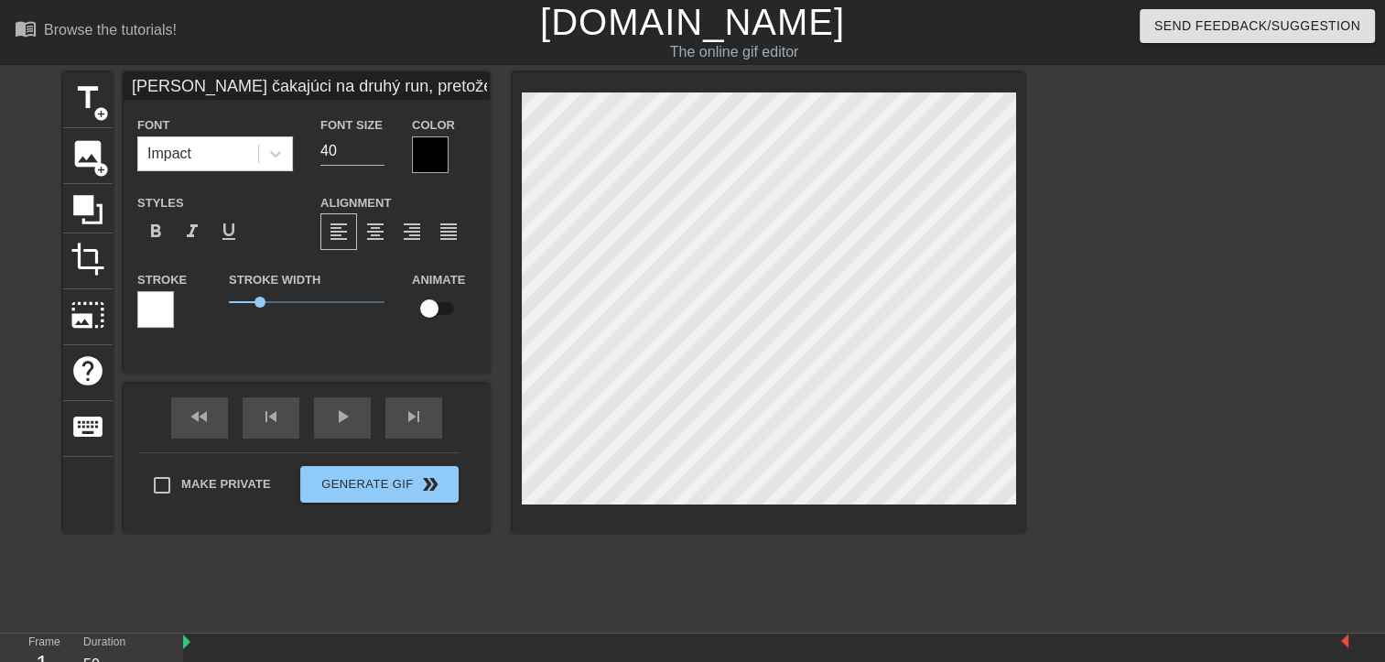
type input "[PERSON_NAME] čakajúci na druhý run, pretože prvý prešiel be"
type textarea "[PERSON_NAME] čakajúci na druhý run, pretože prvý prešiel be"
type input "[PERSON_NAME] čakajúci na druhý run, pretože prvý prešiel bet"
type textarea "[PERSON_NAME] čakajúci na druhý run, pretože prvý prešiel bet"
type input "[PERSON_NAME] čakajúci na druhý run, pretože prvý prešiel be"
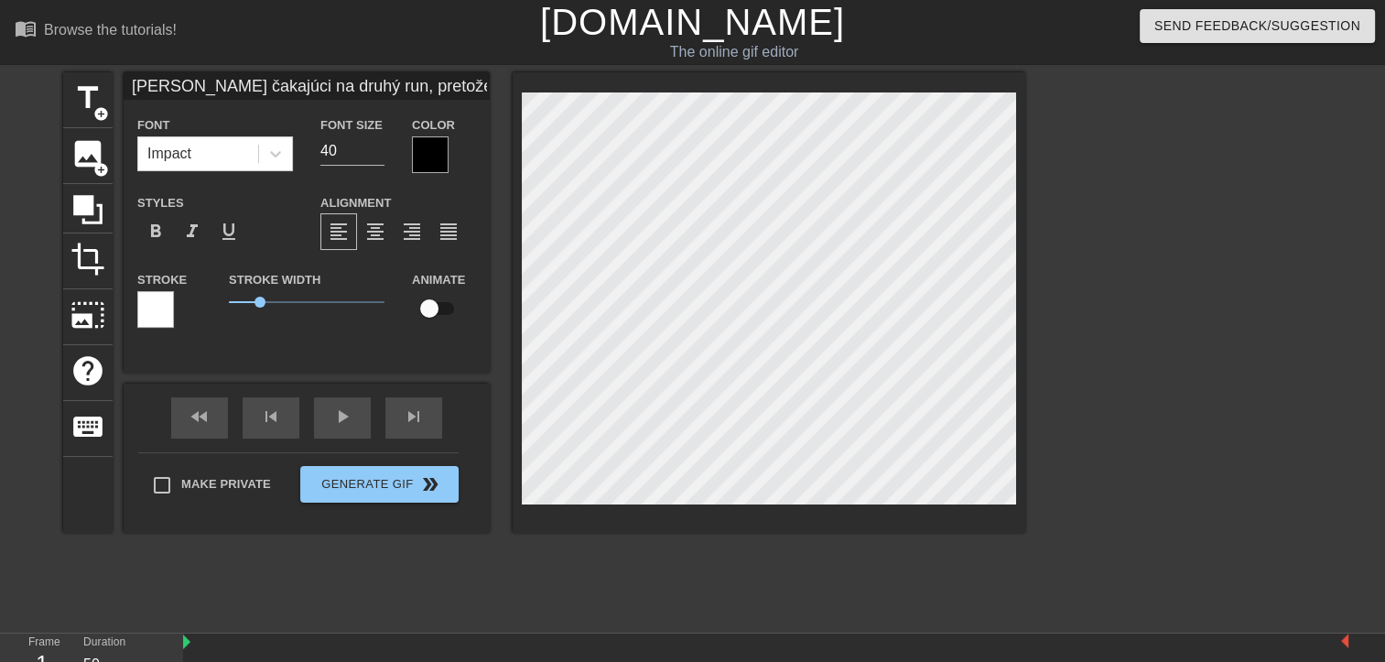
type textarea "[PERSON_NAME] čakajúci na druhý run, pretože prvý prešiel be"
type input "[PERSON_NAME] čakajúci na druhý run, pretože prvý prešiel bez"
type textarea "[PERSON_NAME] čakajúci na druhý run, pretože prvý prešiel bez"
type input "[PERSON_NAME] čakajúci na druhý run, pretože prvý prešiel bez"
type textarea "[PERSON_NAME] čakajúci na druhý run, pretože prvý prešiel bez"
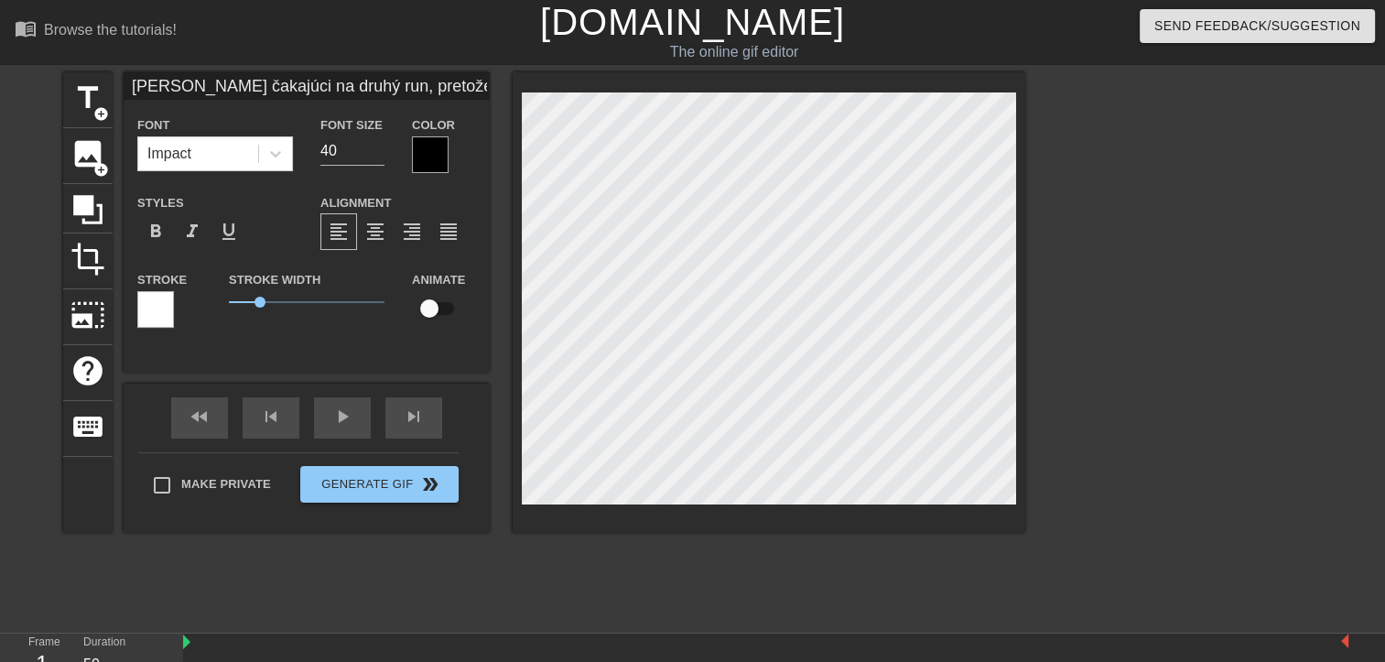
type input "[PERSON_NAME] čakajúci na druhý run, pretože prvý prešiel bez p"
type textarea "[PERSON_NAME] čakajúci na druhý run, pretože prvý prešiel bez p"
type input "[PERSON_NAME] čakajúci na druhý run, pretože prvý prešiel bez pr"
type textarea "[PERSON_NAME] čakajúci na druhý run, pretože prvý prešiel bez pr"
type input "[PERSON_NAME] čakajúci na druhý run, pretože prvý prešiel bez pro"
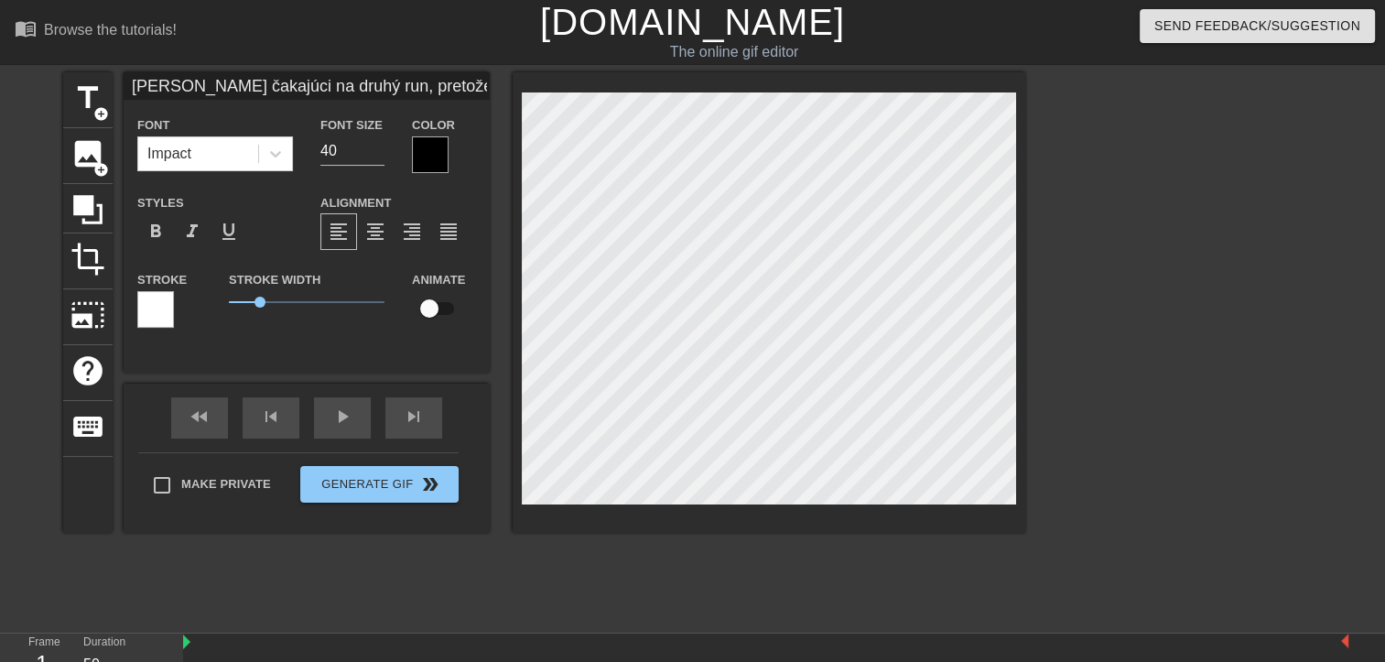
type textarea "[PERSON_NAME] čakajúci na druhý run, pretože prvý prešiel bez pro"
type input "[PERSON_NAME] čakajúci na druhý run, pretože prvý prešiel bez prob"
type textarea "[PERSON_NAME] čakajúci na druhý run, pretože prvý prešiel bez prob"
type input "[PERSON_NAME] čakajúci na druhý run, pretože prvý prešiel bez probl"
type textarea "[PERSON_NAME] čakajúci na druhý run, pretože prvý prešiel bez probl"
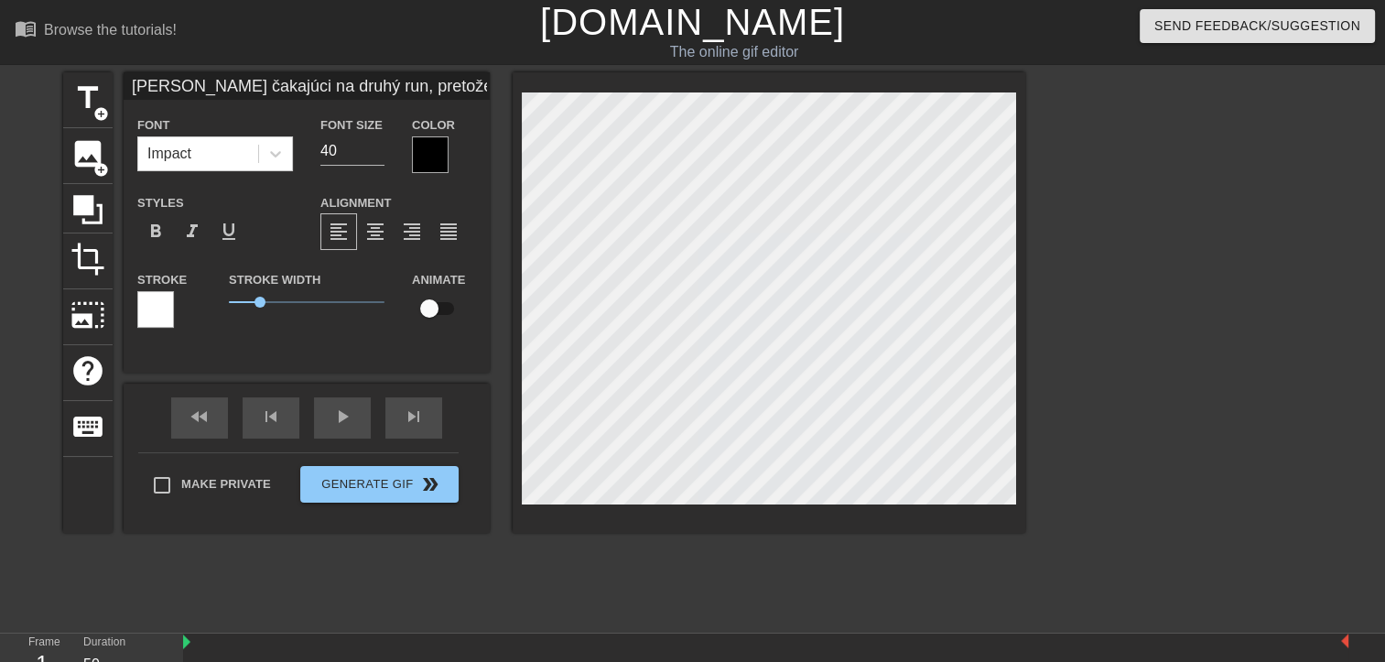
type input "[PERSON_NAME] čakajúci na druhý run, pretože prvý prešiel bez problé"
type textarea "[PERSON_NAME] čakajúci na druhý run, pretože prvý prešiel bez problé"
type input "[PERSON_NAME] čakajúci na druhý run, pretože prvý prešiel bez problém"
type textarea "[PERSON_NAME] čakajúci na druhý run, pretože prvý prešiel bez problém"
type input "[PERSON_NAME] čakajúci na druhý run, pretože prvý prešiel bez problémo"
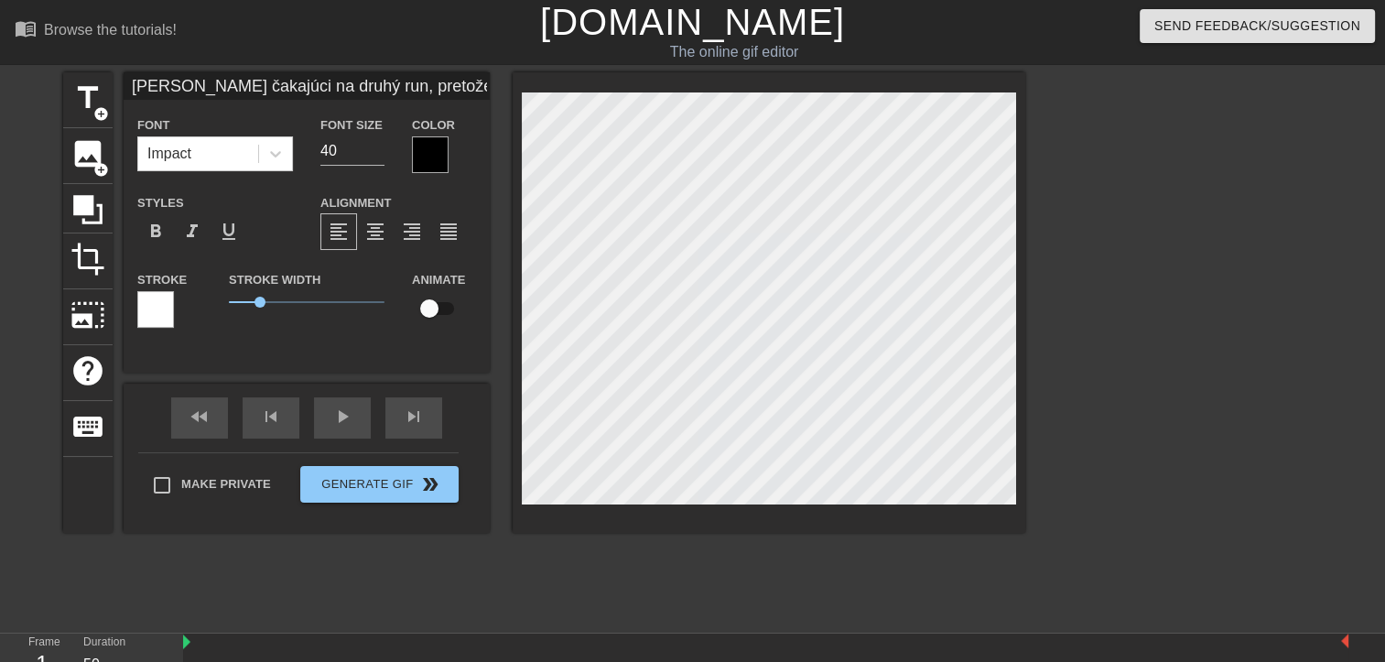
type textarea "[PERSON_NAME] čakajúci na druhý run, pretože prvý prešiel bez problémo"
type input "[PERSON_NAME] čakajúci na druhý run, pretože prvý prešiel bez problémov"
type textarea "[PERSON_NAME] čakajúci na druhý run, pretože prvý prešiel bez problémov"
click at [355, 159] on input "40" at bounding box center [352, 150] width 64 height 29
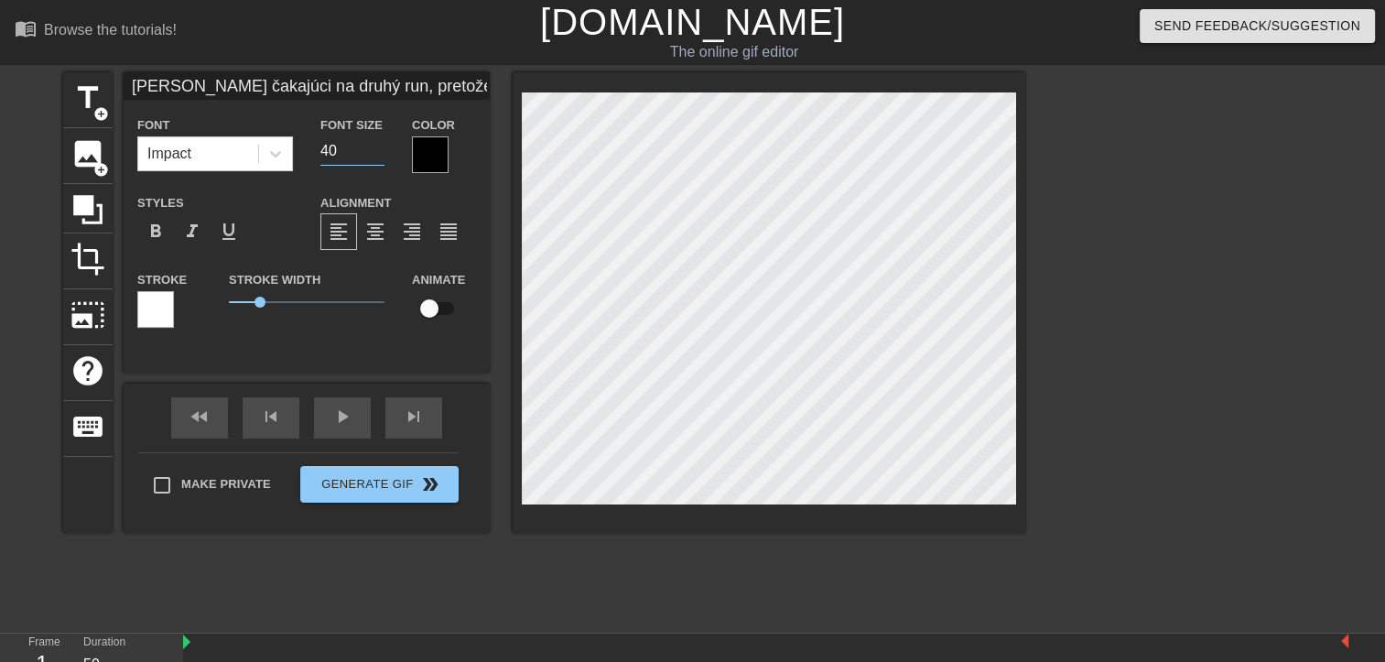
type input "[PERSON_NAME] čakajúci na druhý run, pretože prvý prešiel bez problémov"
type input "39"
click at [370, 156] on input "39" at bounding box center [352, 150] width 64 height 29
type input "[PERSON_NAME] čakajúci na druhý run, pretože prvý prešiel bez problémov"
type input "38"
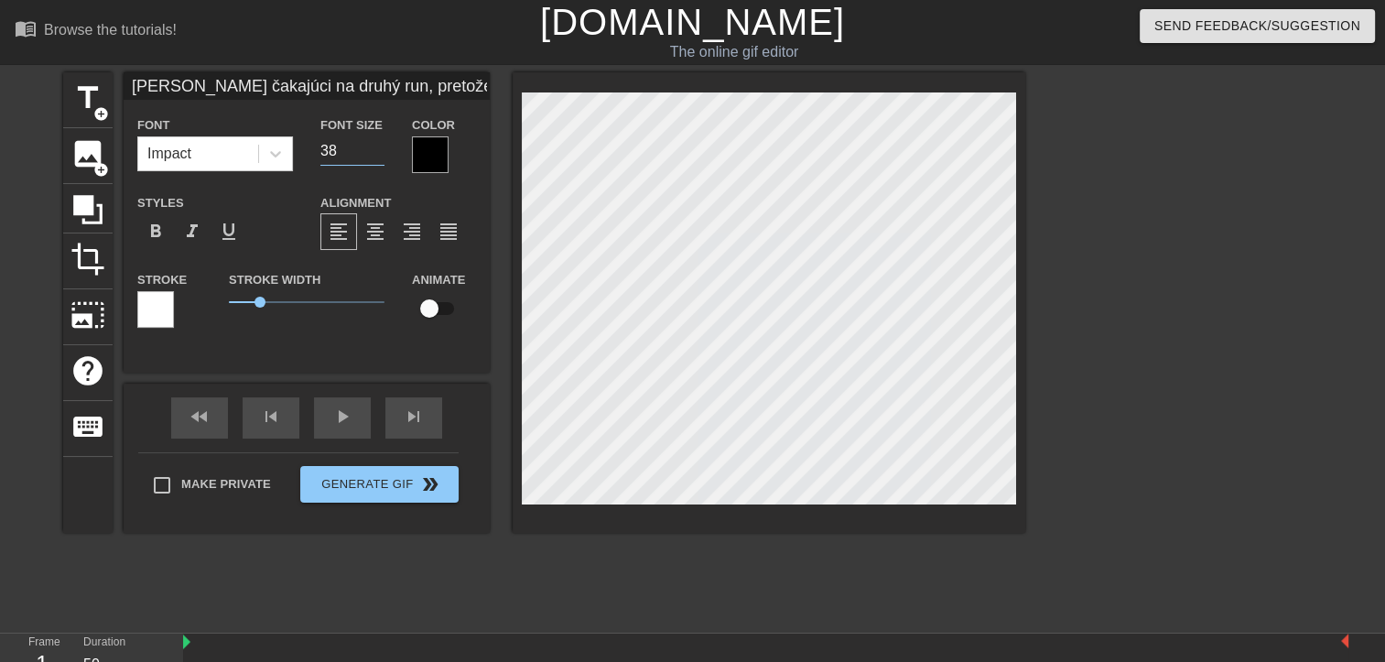
click at [372, 155] on input "38" at bounding box center [352, 150] width 64 height 29
type input "[PERSON_NAME] čakajúci na druhý run, pretože prvý prešiel bez problémov"
type input "37"
click at [372, 155] on input "37" at bounding box center [352, 150] width 64 height 29
type input "[PERSON_NAME] čakajúci na druhý run, pretože prvý prešiel bez problémov"
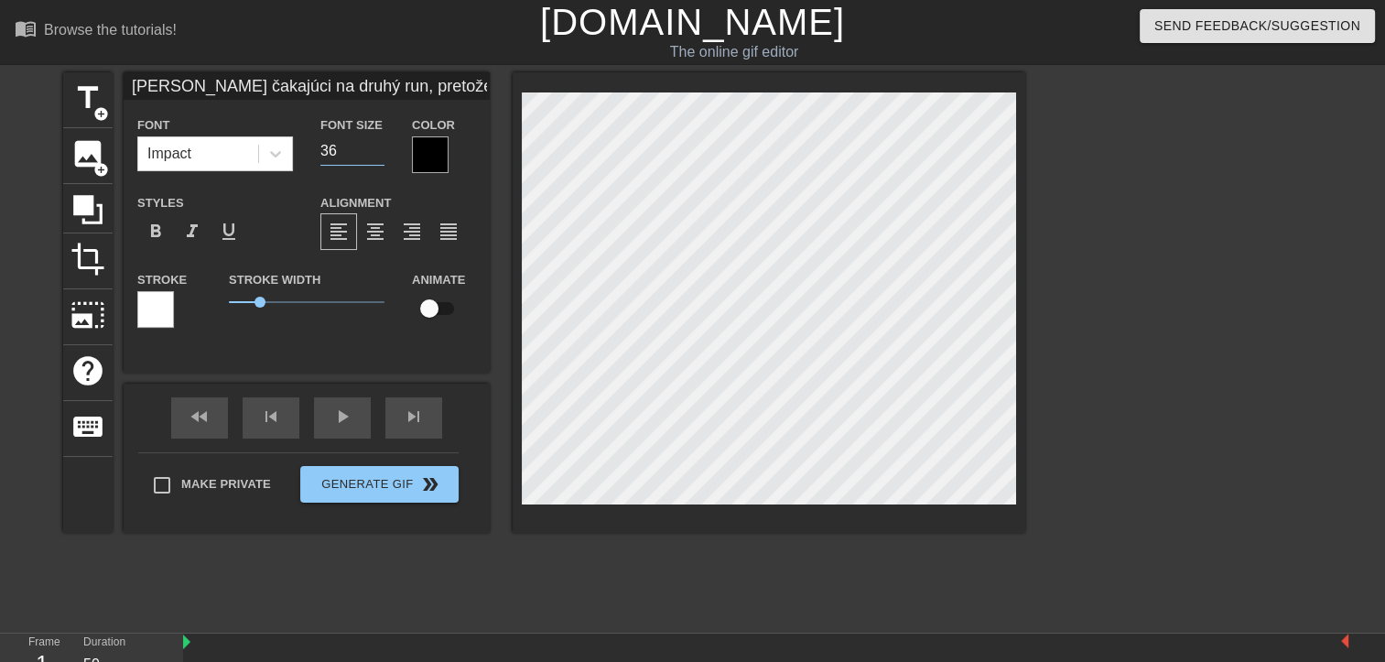
type input "36"
click at [372, 155] on input "36" at bounding box center [352, 150] width 64 height 29
type input "[PERSON_NAME] čakajúci na druhý run, pretože prvý prešiel bez problémov"
type input "35"
click at [372, 155] on input "35" at bounding box center [352, 150] width 64 height 29
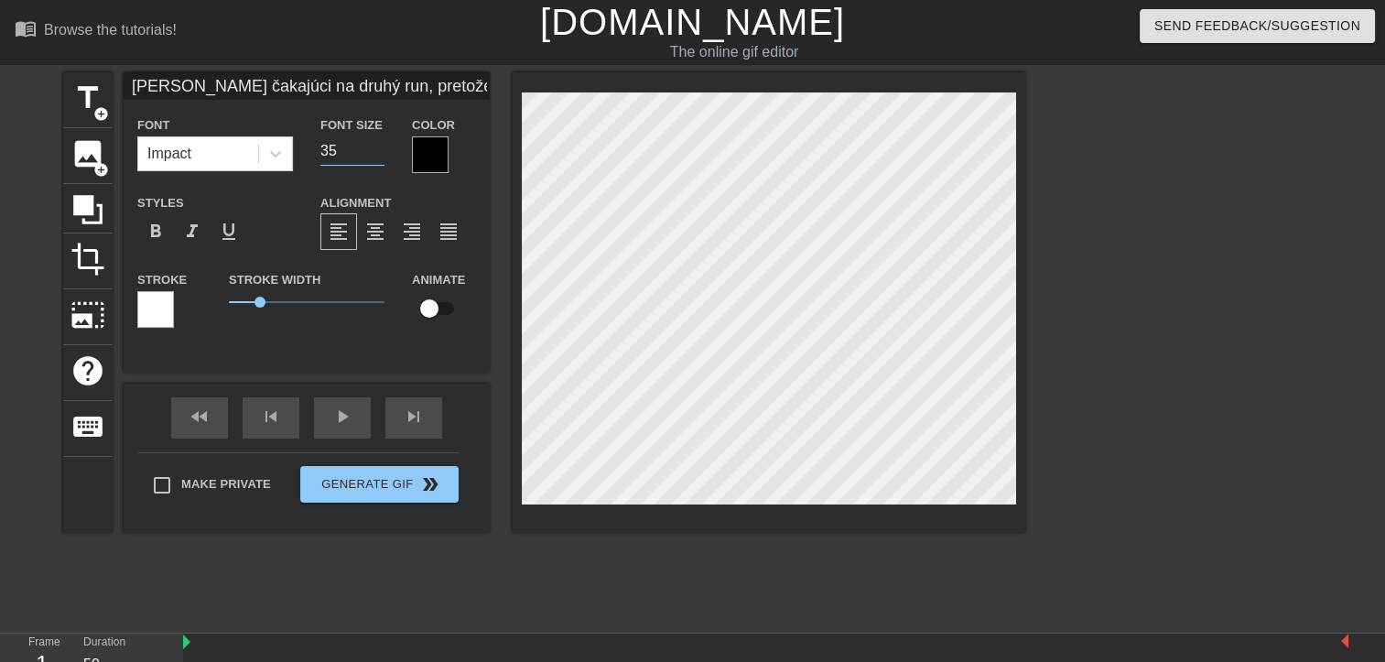
type input "[PERSON_NAME] čakajúci na druhý run, pretože prvý prešiel bez problémov"
type input "34"
click at [372, 155] on input "34" at bounding box center [352, 150] width 64 height 29
type input "[PERSON_NAME] čakajúci na druhý run, pretože prvý prešiel bez problémov"
type input "33"
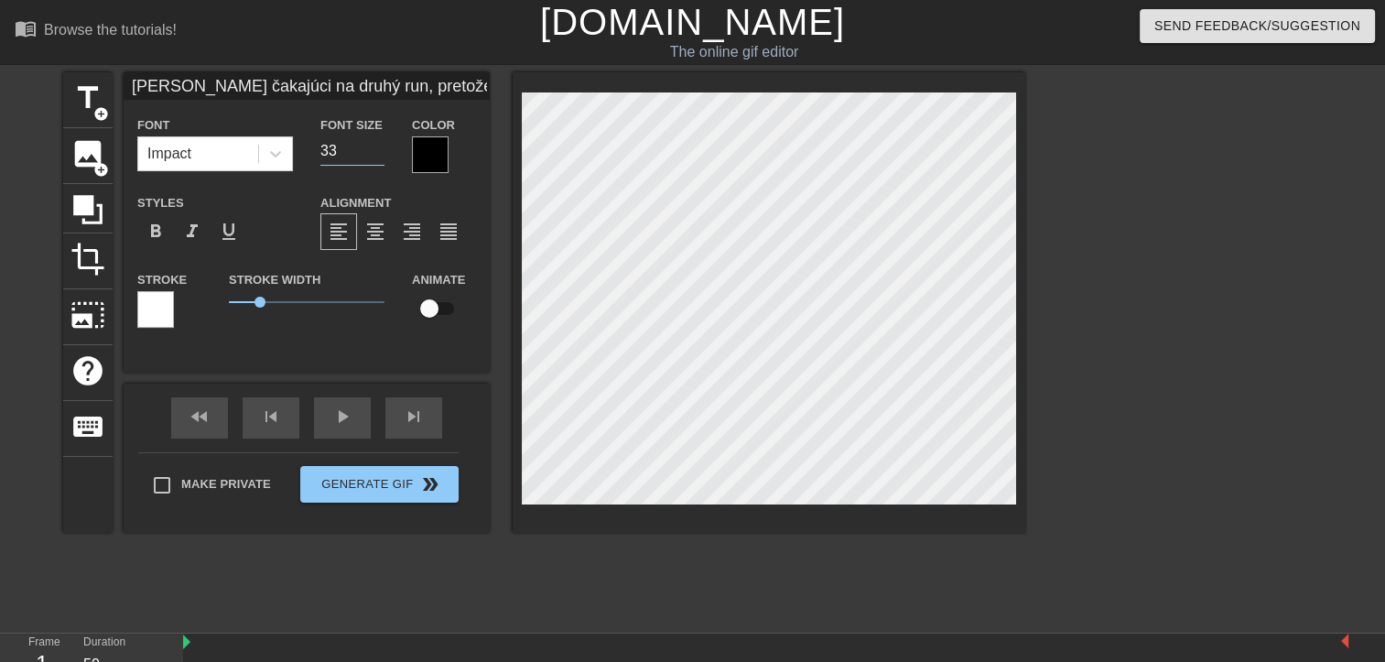
click at [372, 155] on input "33" at bounding box center [352, 150] width 64 height 29
type input "[PERSON_NAME] čakajúci na druhý run, pretože prvý prešiel bez problémov"
type input "32"
click at [372, 155] on input "32" at bounding box center [352, 150] width 64 height 29
type input "[PERSON_NAME] čakajúci na druhý run, pretože prvý prešiel bez problémov"
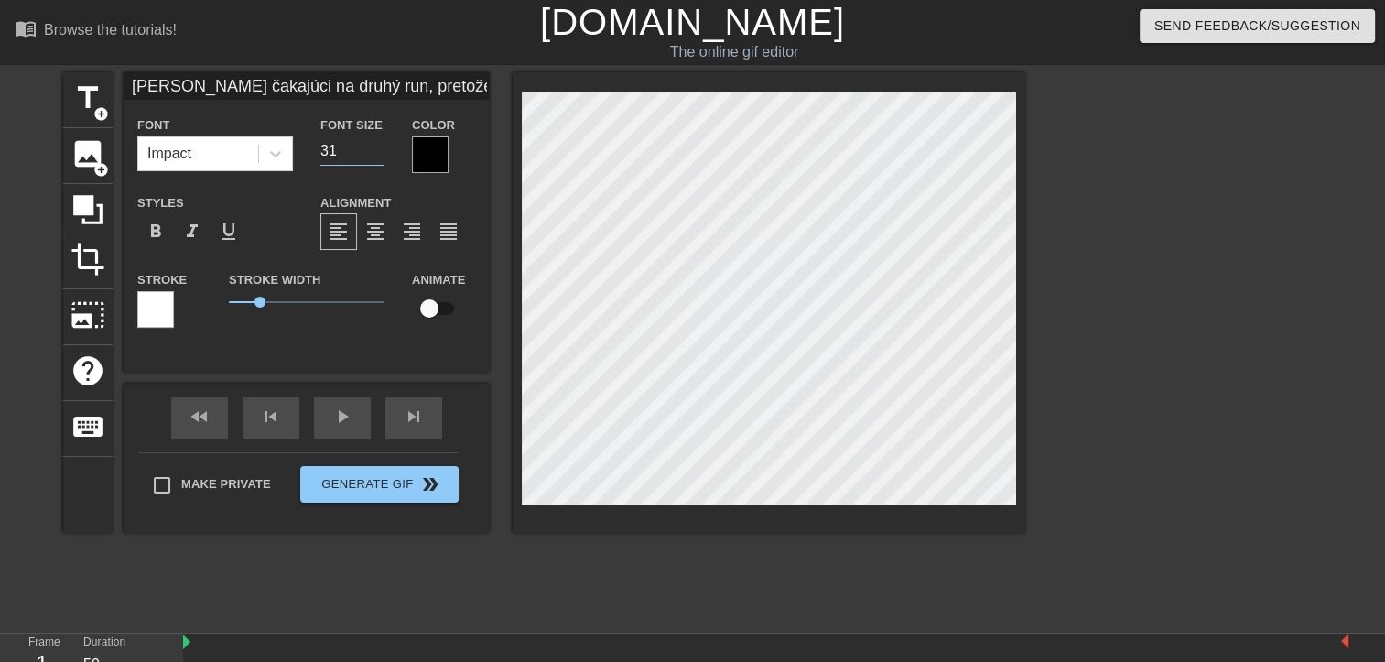
type input "31"
click at [372, 155] on input "31" at bounding box center [352, 150] width 64 height 29
click at [373, 232] on span "format_align_center" at bounding box center [375, 232] width 22 height 22
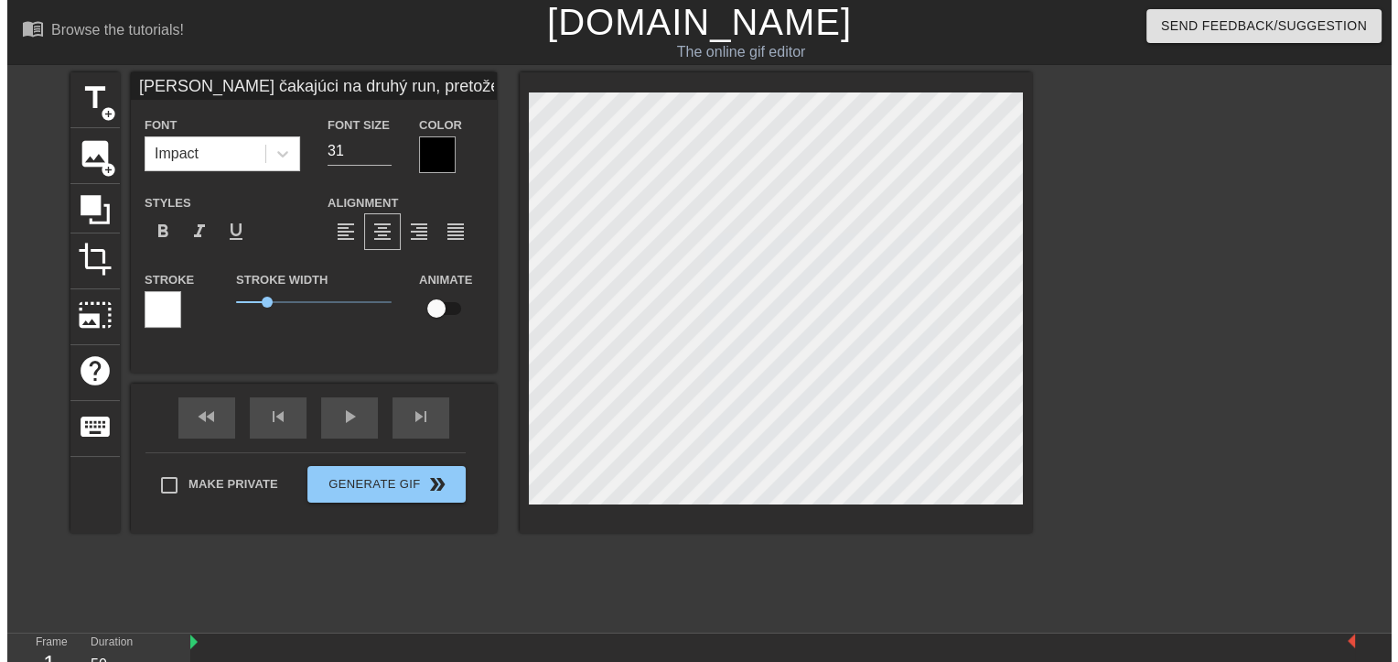
scroll to position [3, 9]
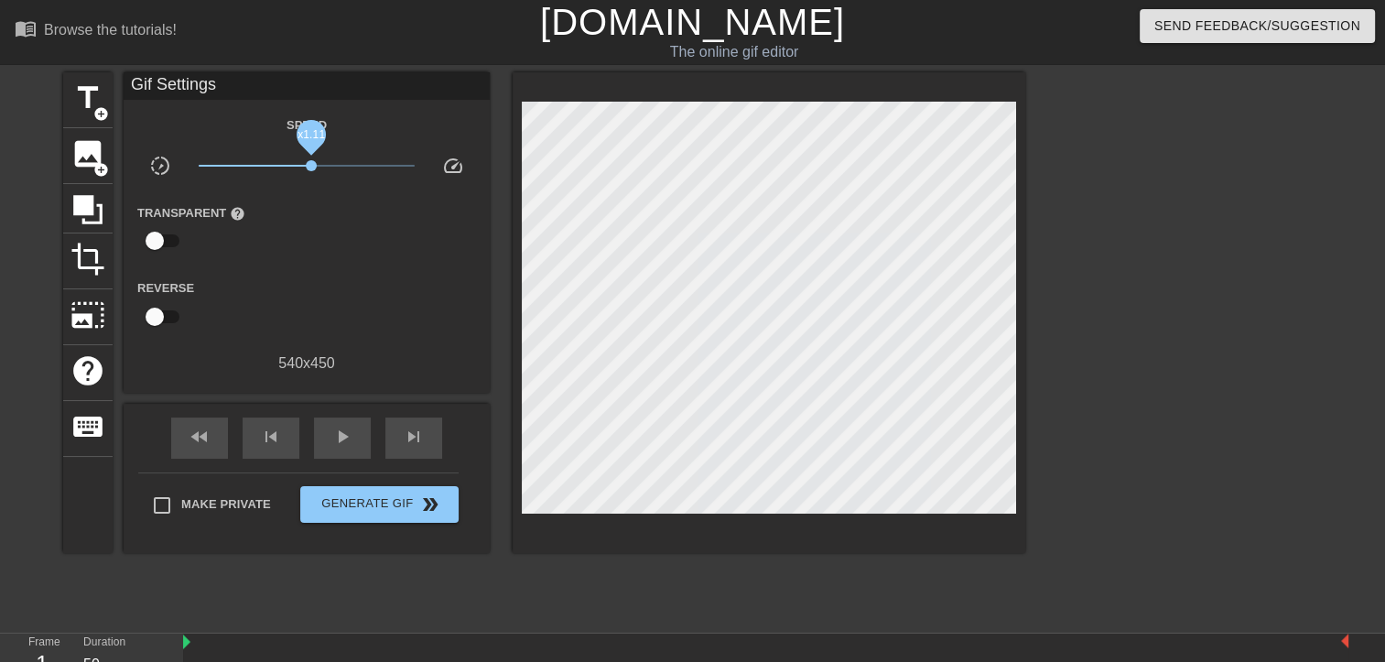
drag, startPoint x: 311, startPoint y: 163, endPoint x: 328, endPoint y: 162, distance: 16.5
click at [317, 162] on span "x1.11" at bounding box center [311, 165] width 11 height 11
drag, startPoint x: 328, startPoint y: 162, endPoint x: 485, endPoint y: 165, distance: 157.4
click at [485, 165] on div "slow_motion_video x10.0 speed" at bounding box center [307, 169] width 366 height 28
click at [454, 164] on span "speed" at bounding box center [453, 166] width 22 height 22
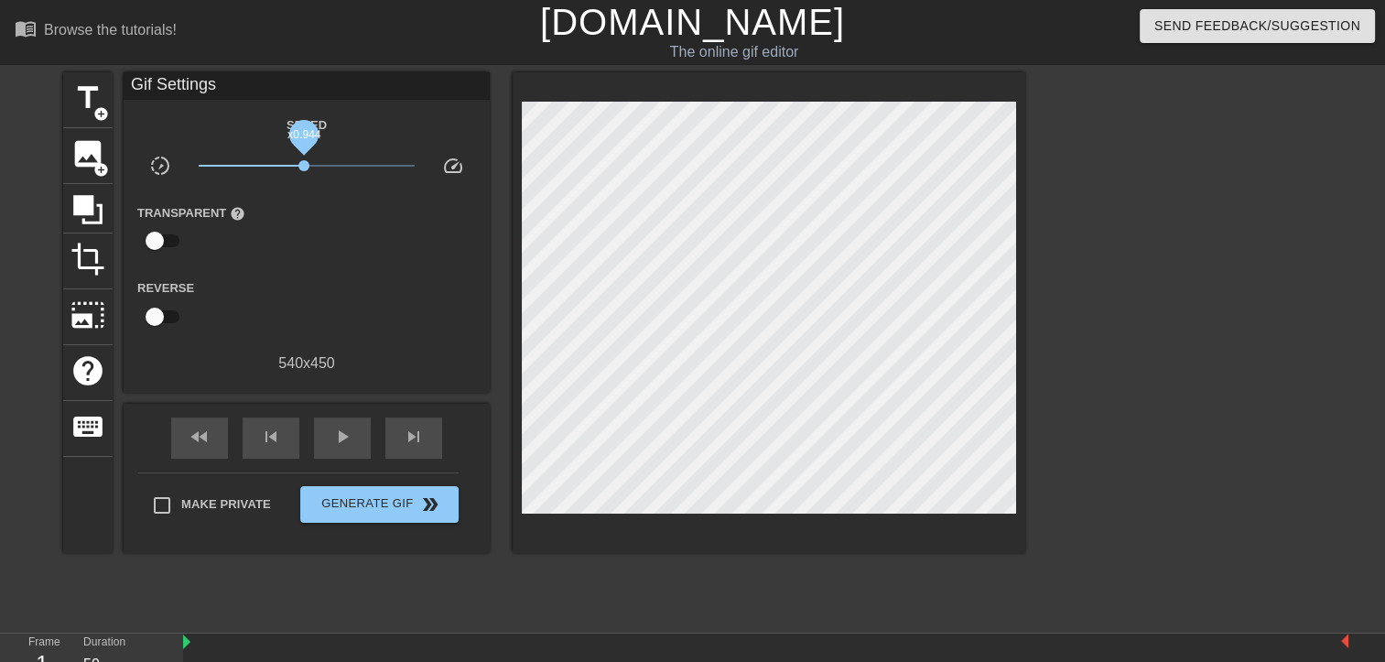
drag, startPoint x: 411, startPoint y: 165, endPoint x: 304, endPoint y: 167, distance: 107.1
click at [304, 167] on span "x0.944" at bounding box center [303, 165] width 11 height 11
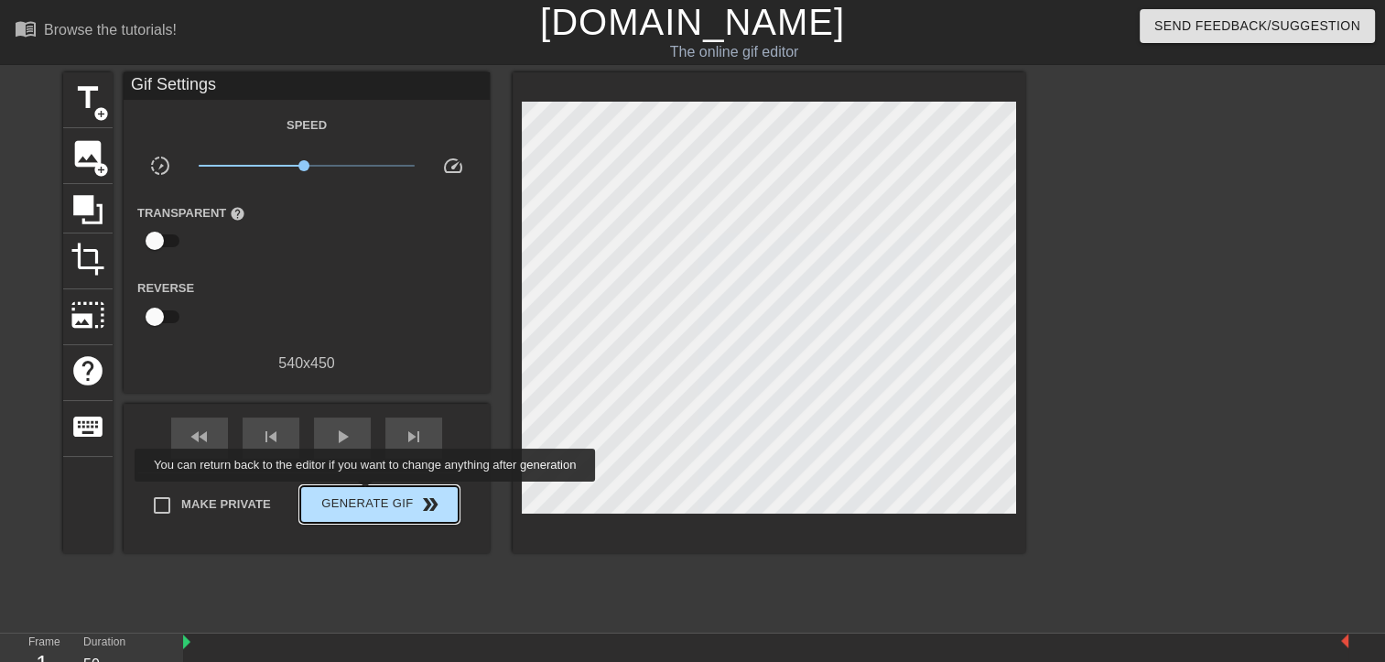
click at [366, 493] on span "Generate Gif double_arrow" at bounding box center [380, 504] width 144 height 22
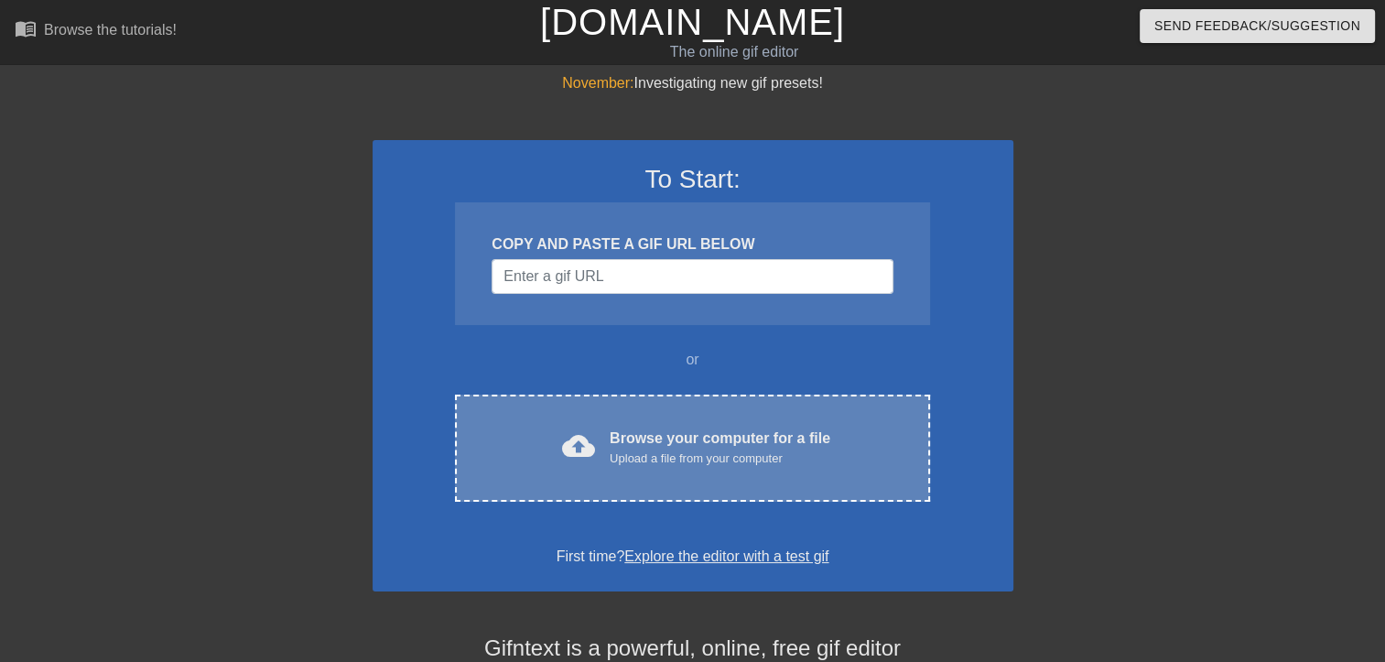
click at [702, 447] on div "Browse your computer for a file Upload a file from your computer" at bounding box center [720, 447] width 221 height 40
